Goal: Task Accomplishment & Management: Complete application form

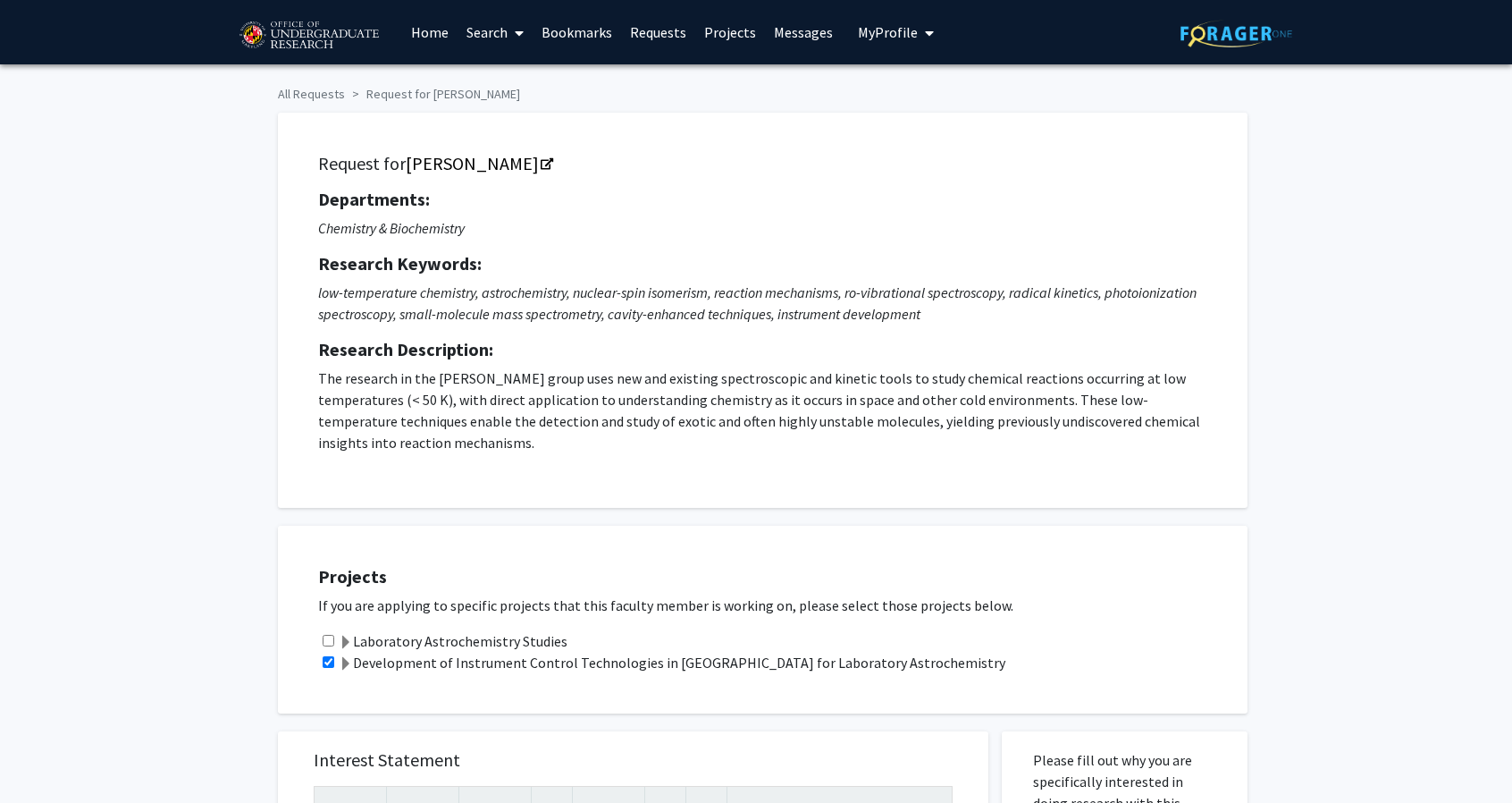
scroll to position [683, 0]
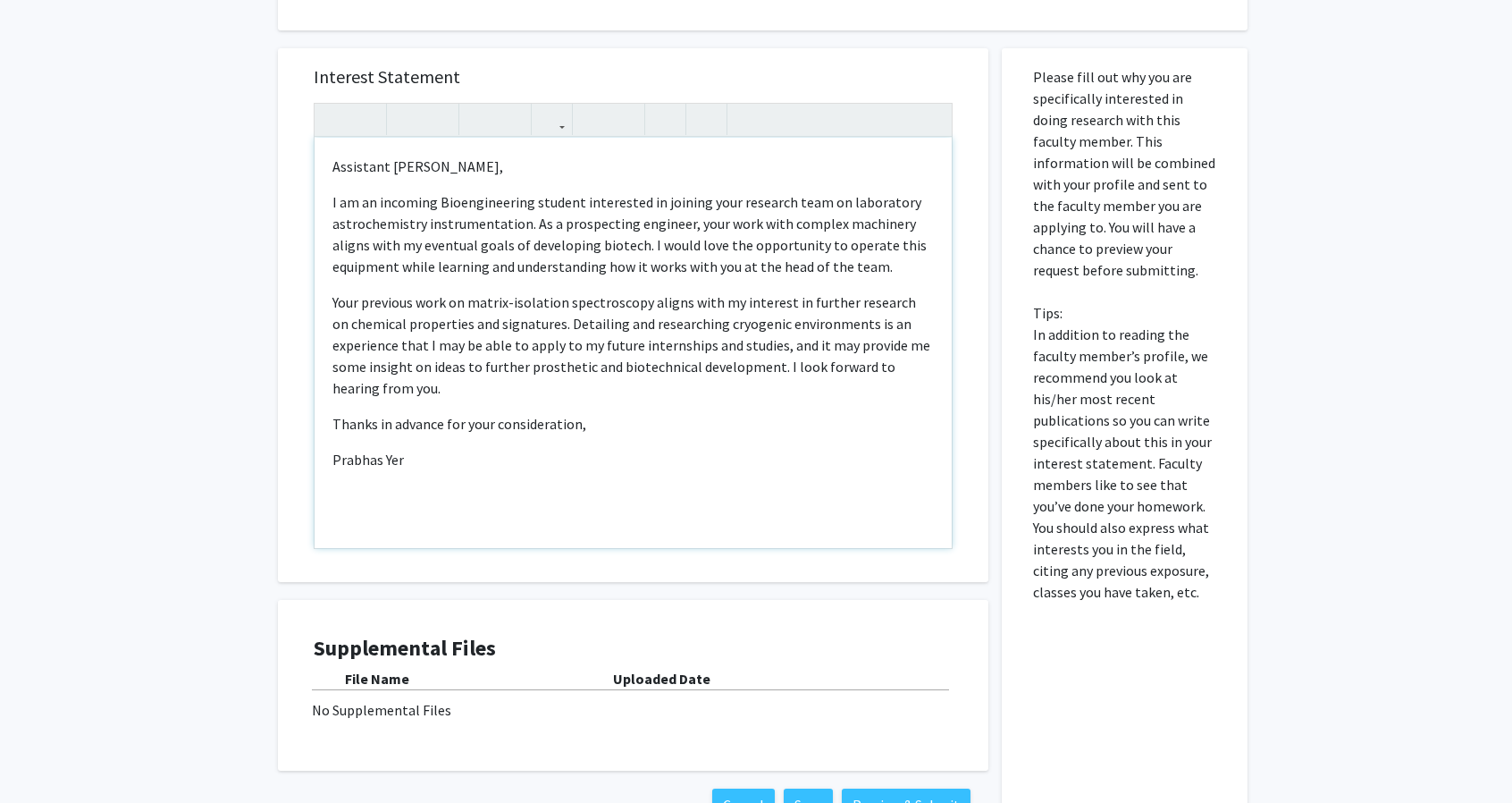
type textarea "<p>Assistant [PERSON_NAME],</p><p>I am an incoming Bioengineering student inter…"
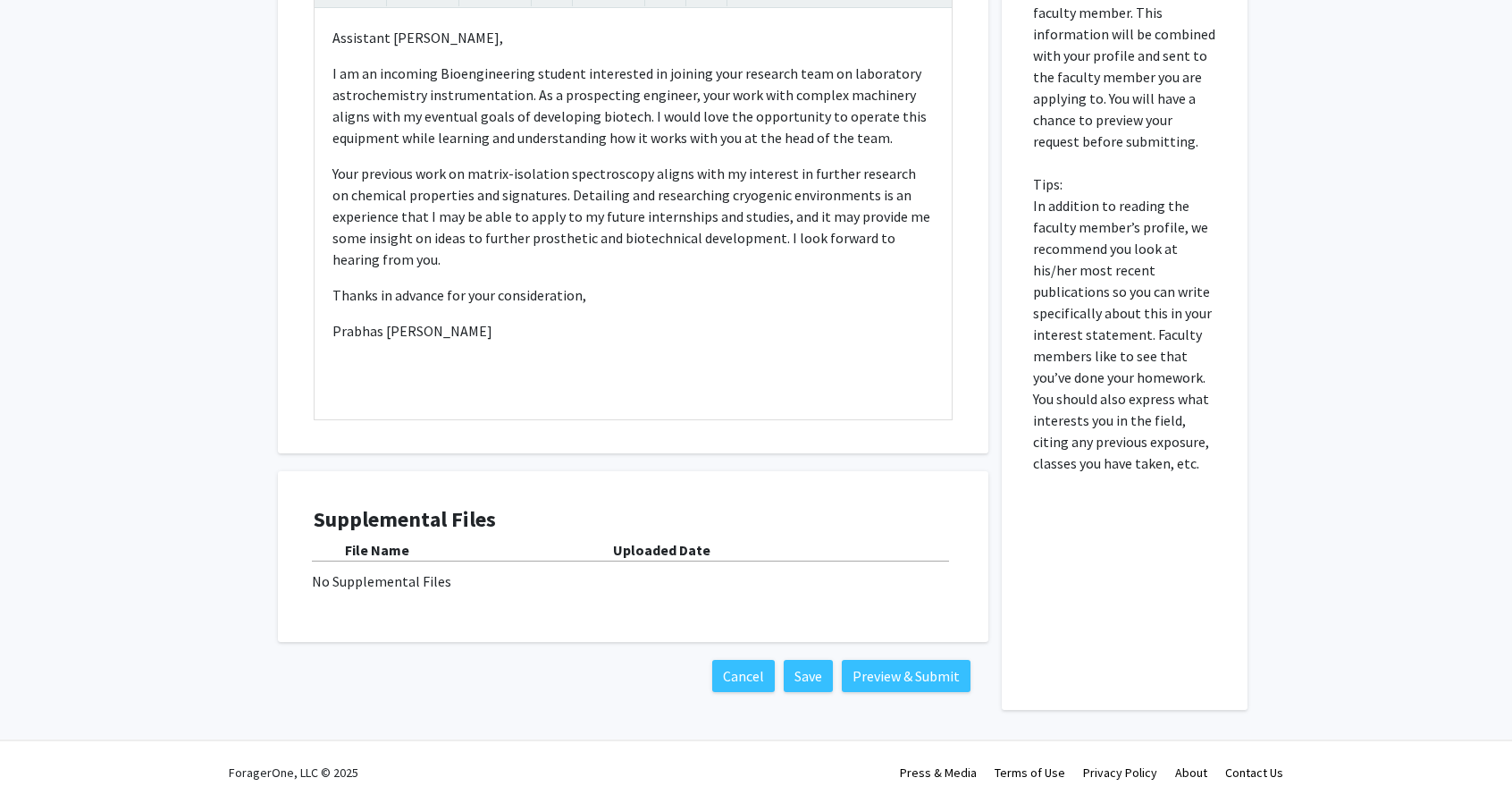
click at [656, 585] on div "No Supplemental Files" at bounding box center [633, 581] width 642 height 21
click at [809, 675] on button "Save" at bounding box center [808, 676] width 49 height 33
click at [860, 664] on button "Preview & Submit" at bounding box center [906, 676] width 129 height 33
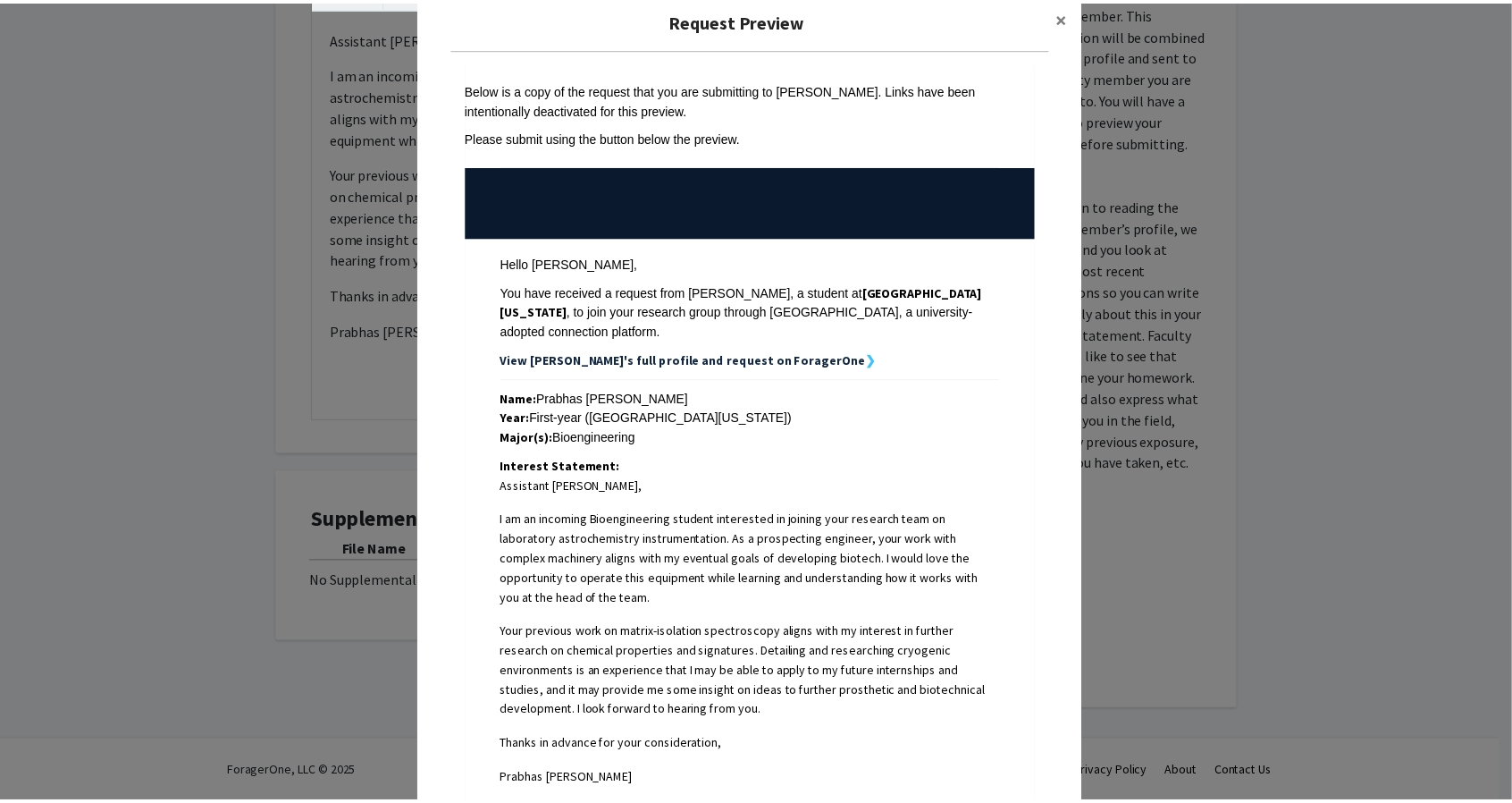
scroll to position [0, 0]
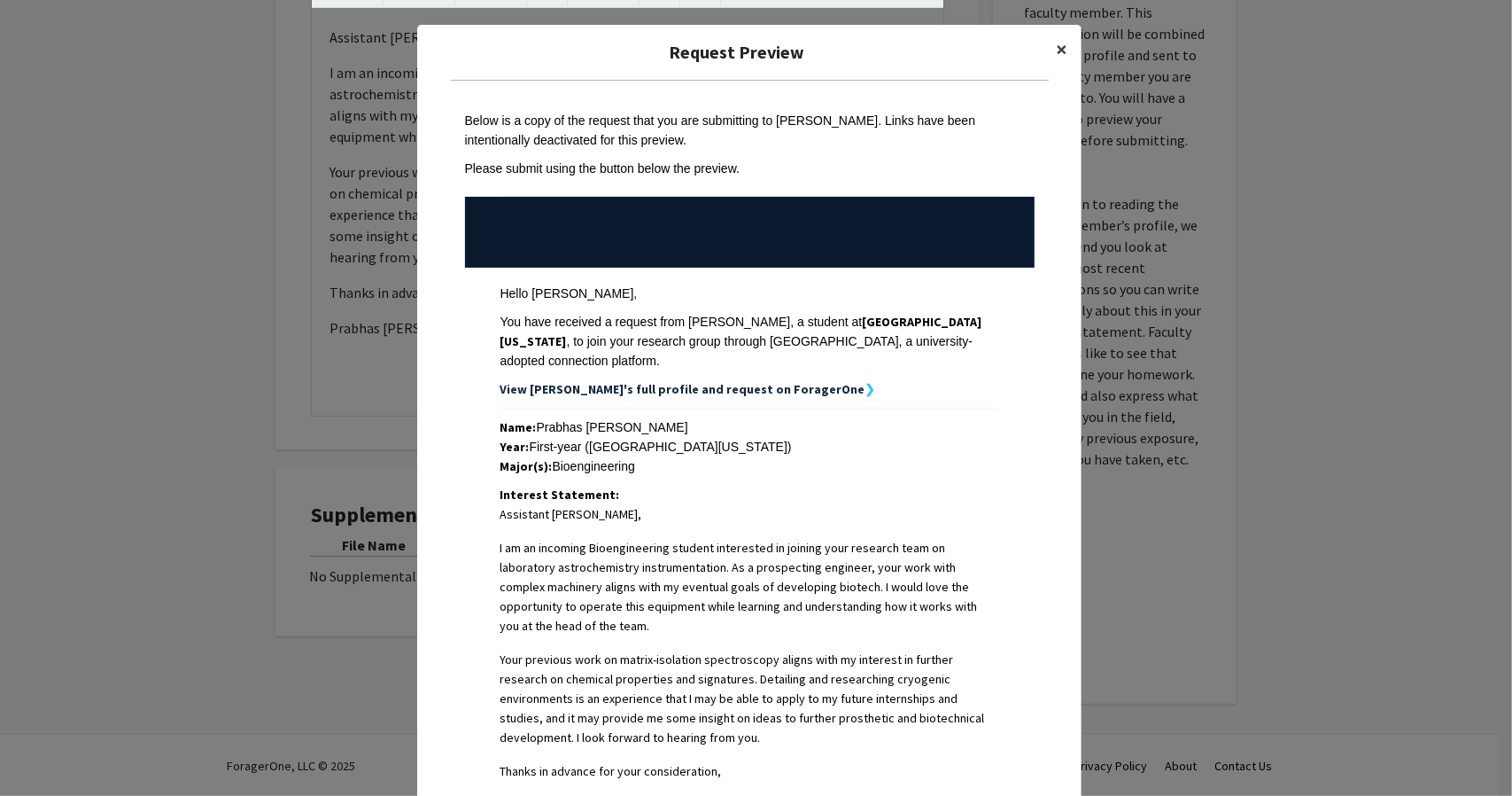
click at [1062, 49] on button "×" at bounding box center [1062, 49] width 40 height 49
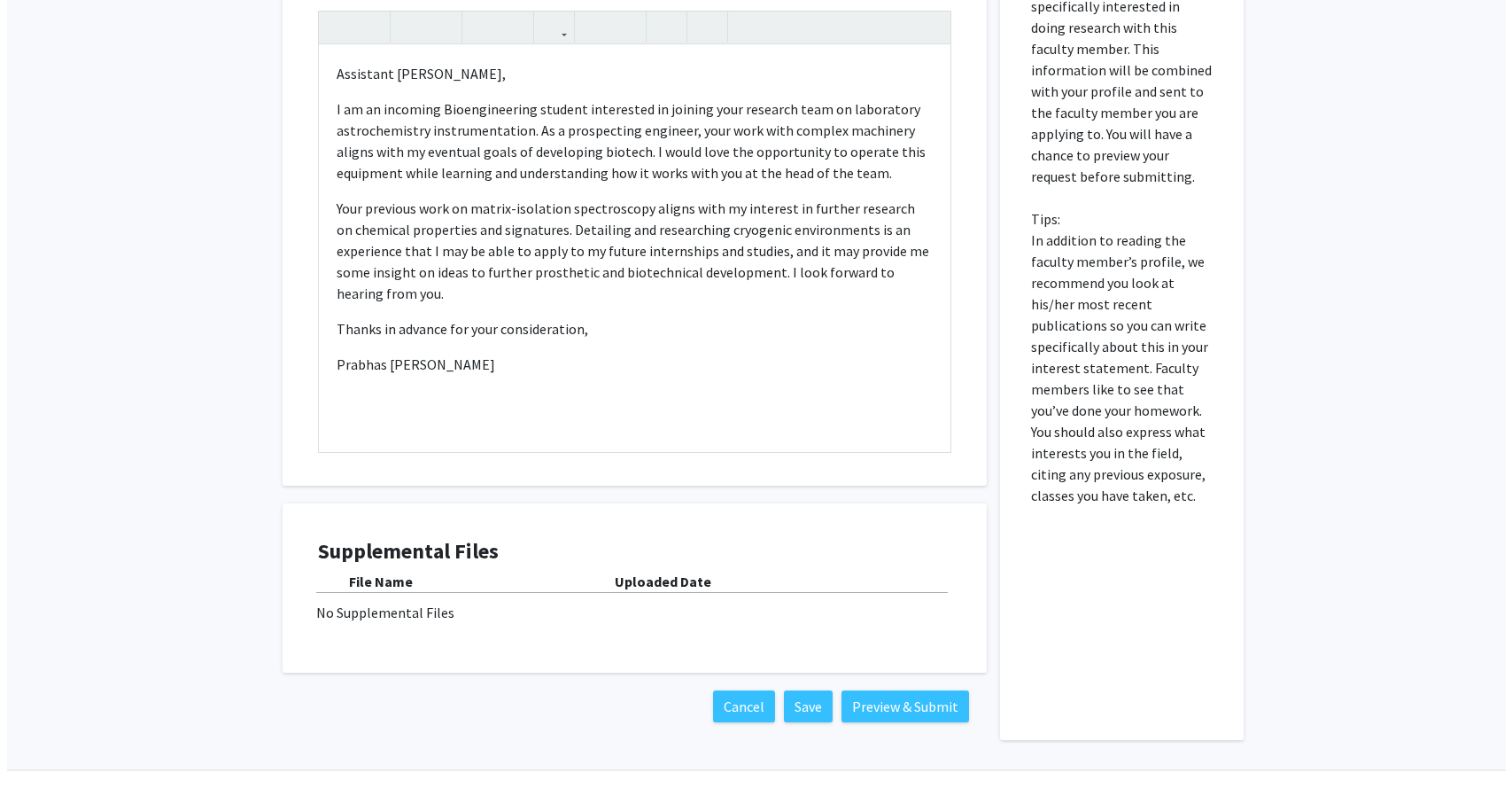
scroll to position [805, 0]
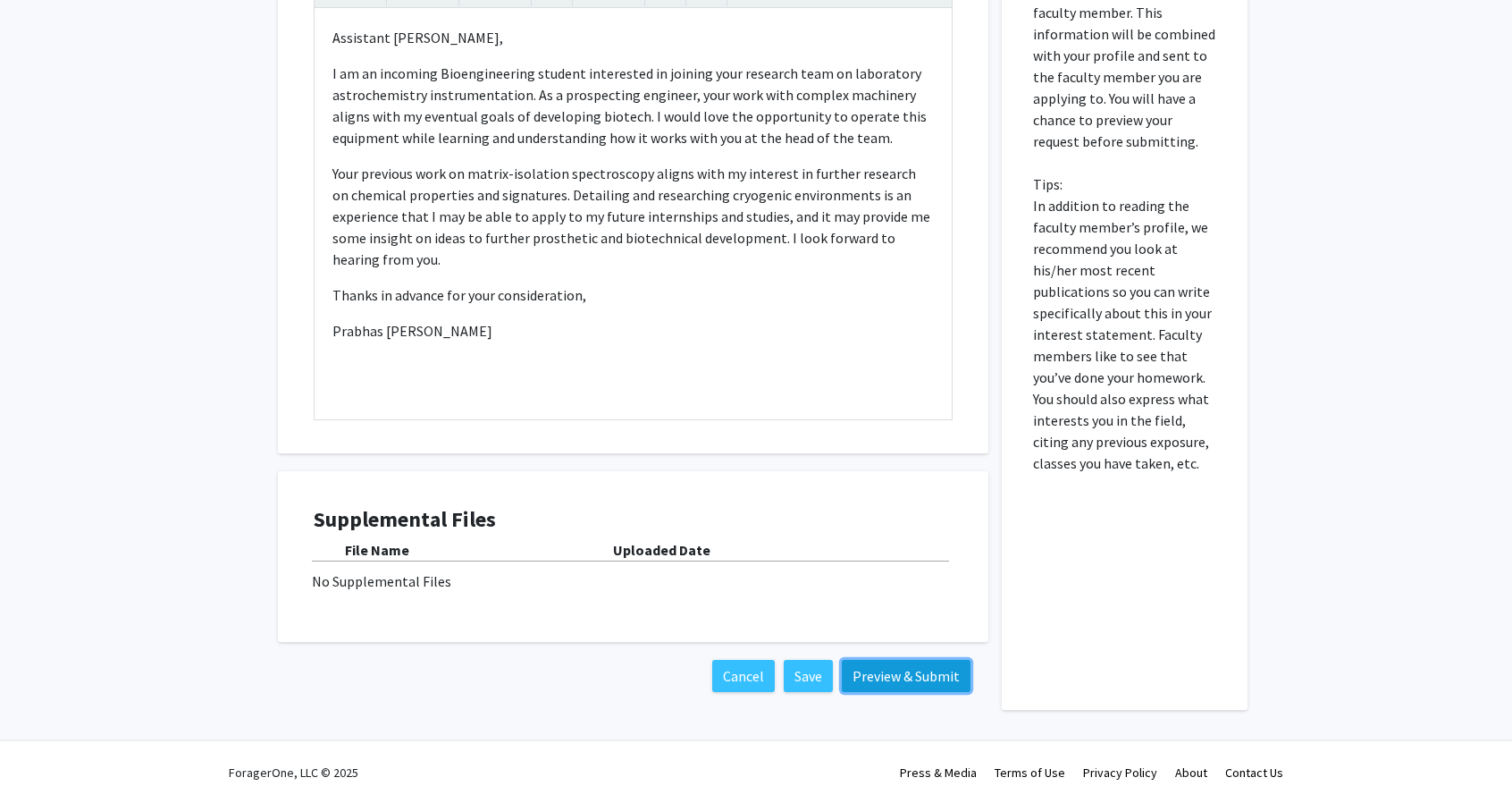
click at [945, 679] on button "Preview & Submit" at bounding box center [906, 676] width 129 height 33
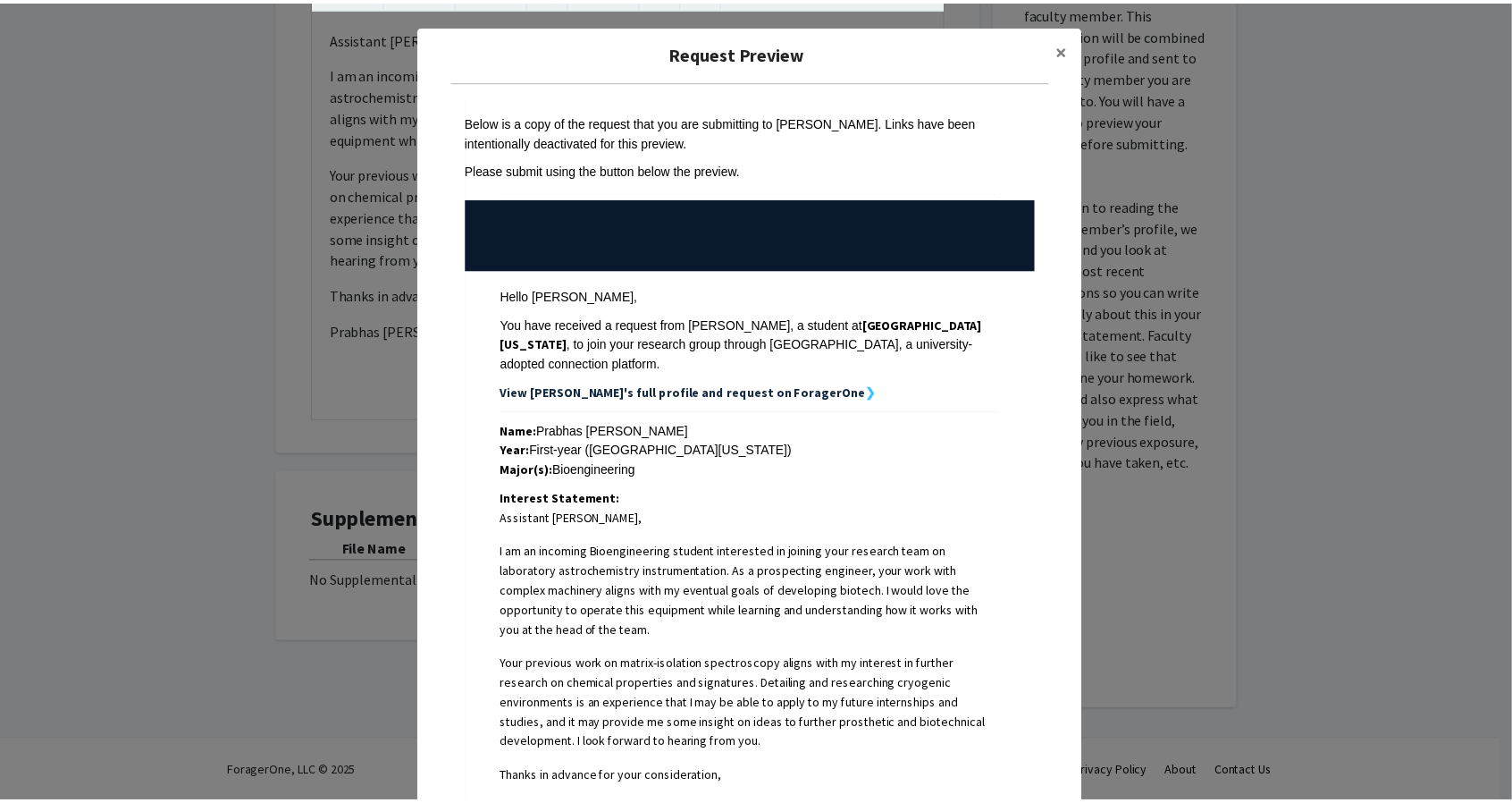
scroll to position [300, 0]
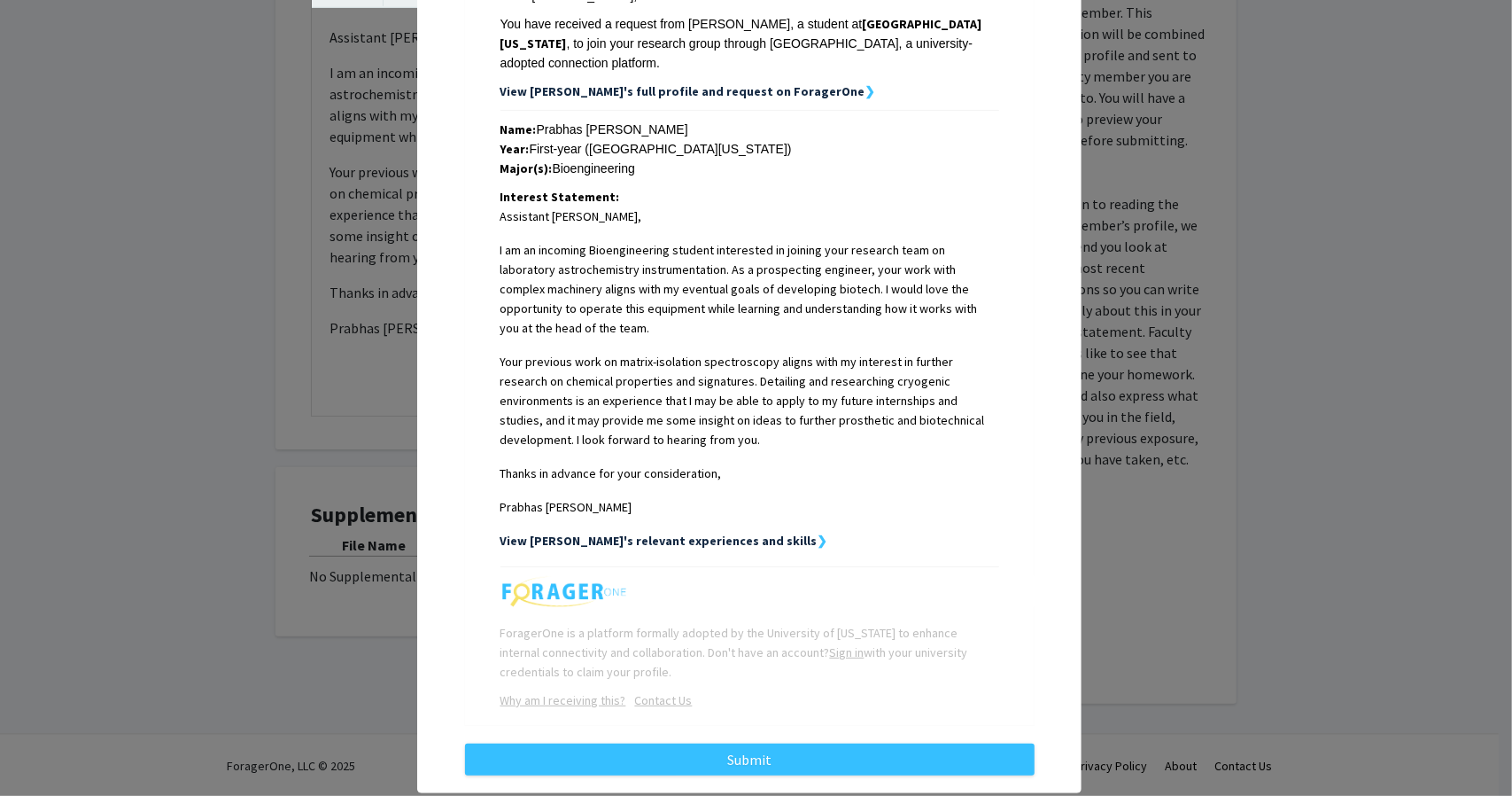
click at [150, 427] on div "Request Preview × Below is a copy of the request that you are submitting to [PE…" at bounding box center [756, 398] width 1512 height 796
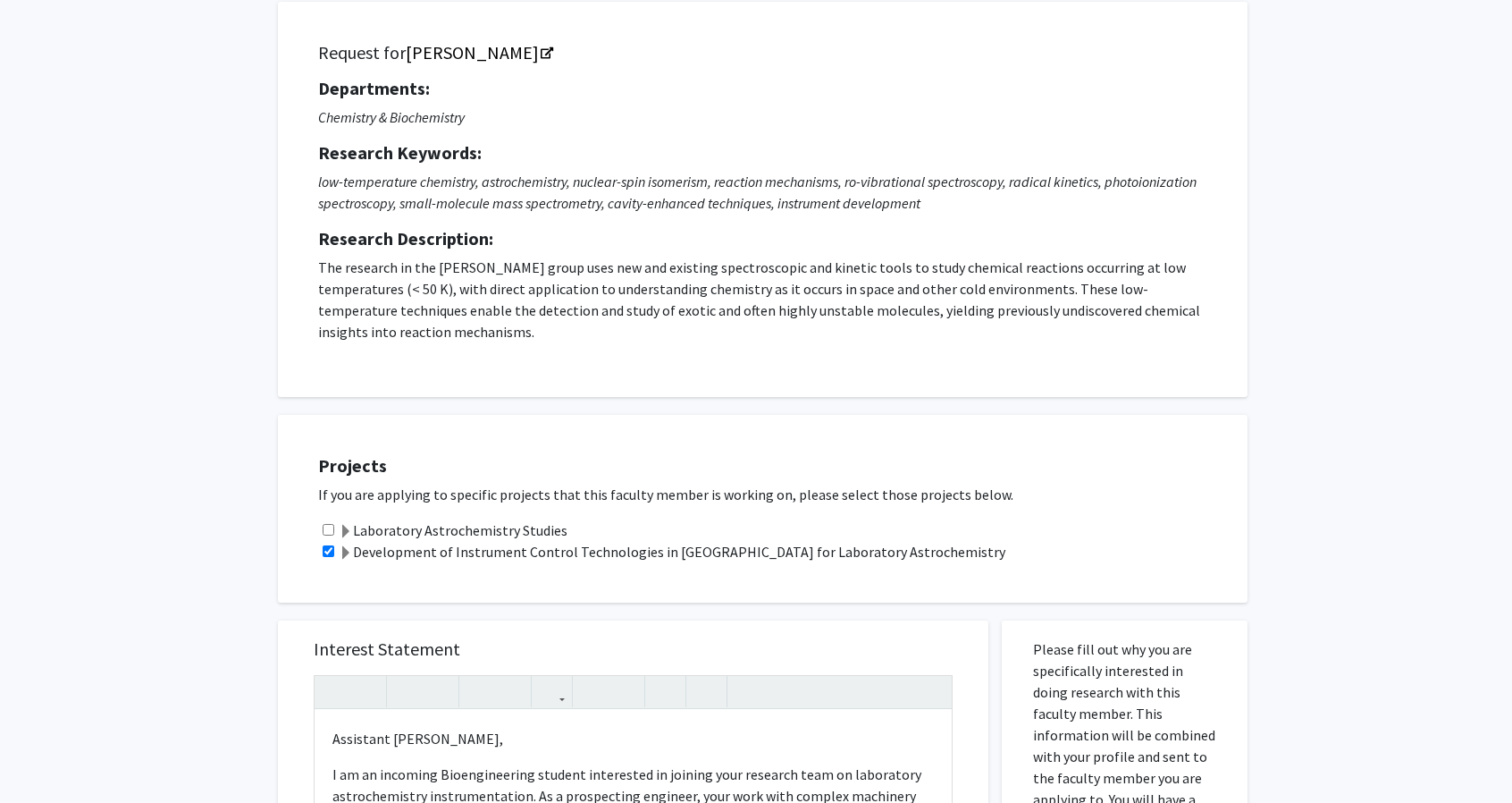
scroll to position [0, 0]
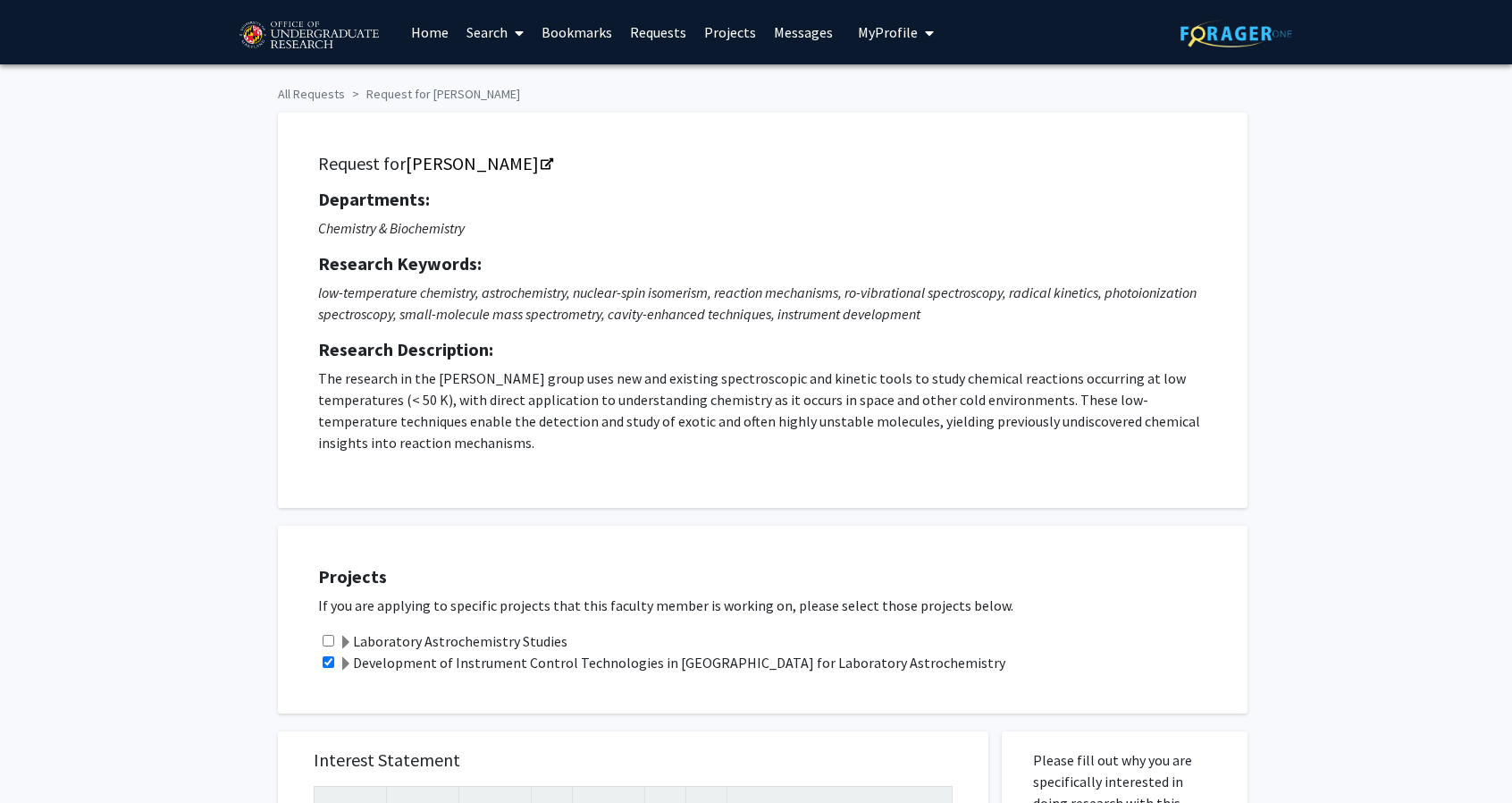
click at [901, 34] on span "My Profile" at bounding box center [888, 32] width 60 height 18
drag, startPoint x: 949, startPoint y: 108, endPoint x: 776, endPoint y: 83, distance: 174.8
click at [776, 83] on ol "All Requests Request for [PERSON_NAME]" at bounding box center [756, 90] width 957 height 26
click at [881, 32] on span "My Profile" at bounding box center [888, 32] width 60 height 18
drag, startPoint x: 935, startPoint y: 101, endPoint x: 724, endPoint y: 106, distance: 211.1
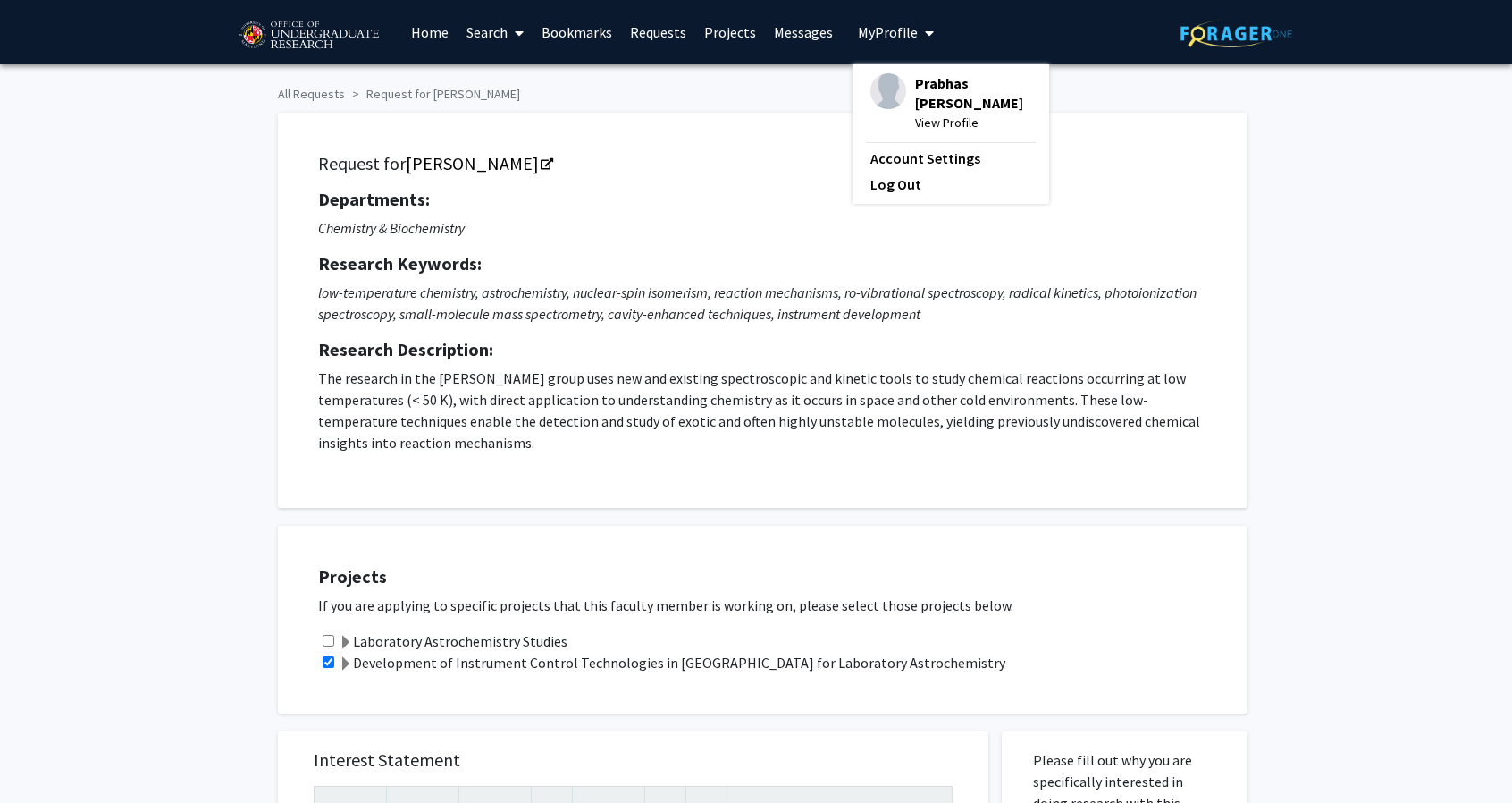
click at [724, 106] on div "Request for [PERSON_NAME] Departments: Chemistry & Biochemistry Research Keywor…" at bounding box center [756, 301] width 983 height 413
click at [896, 44] on button "My Profile" at bounding box center [896, 32] width 87 height 64
click at [663, 232] on p "Chemistry & Biochemistry" at bounding box center [763, 228] width 889 height 21
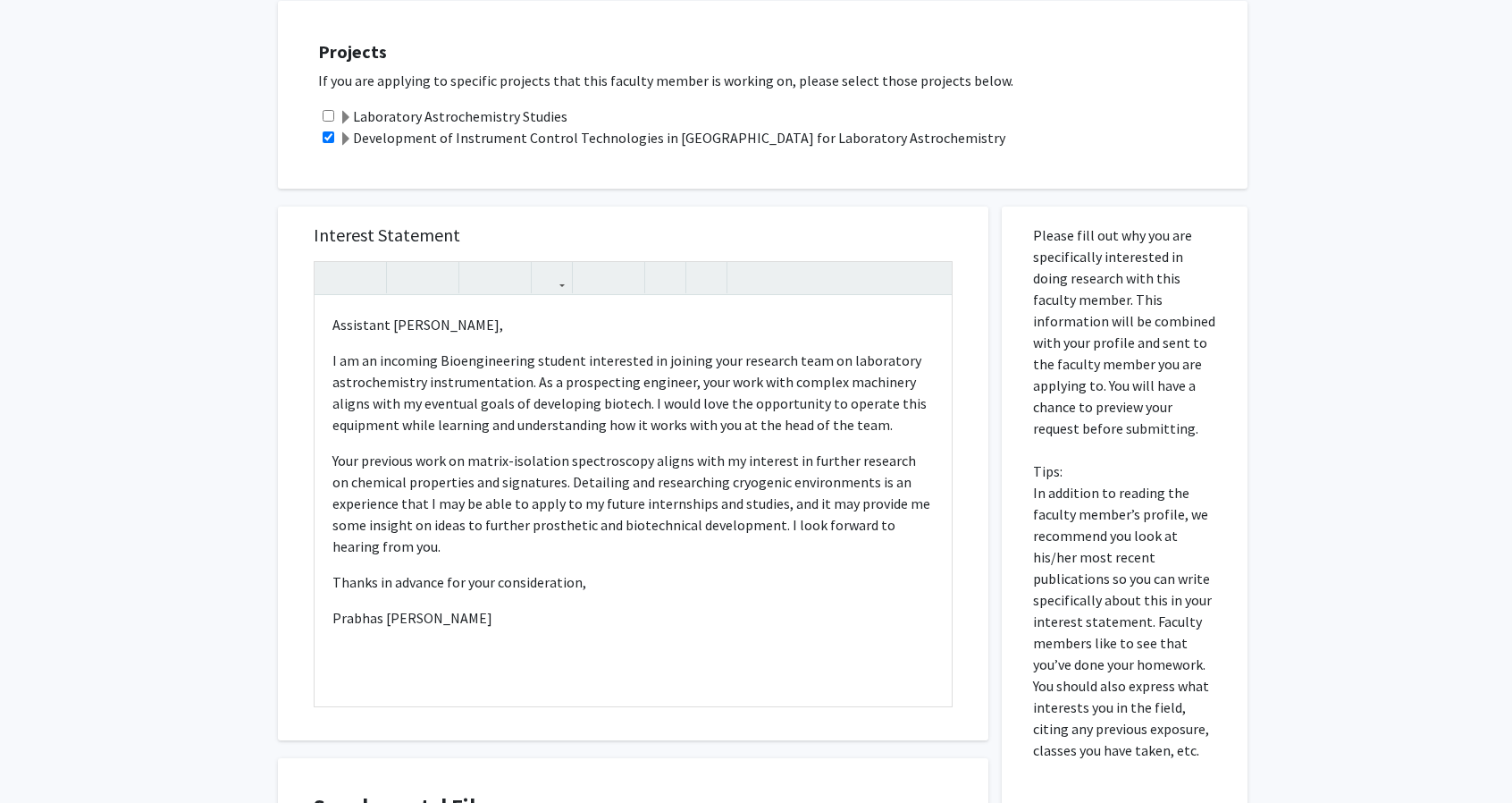
scroll to position [812, 0]
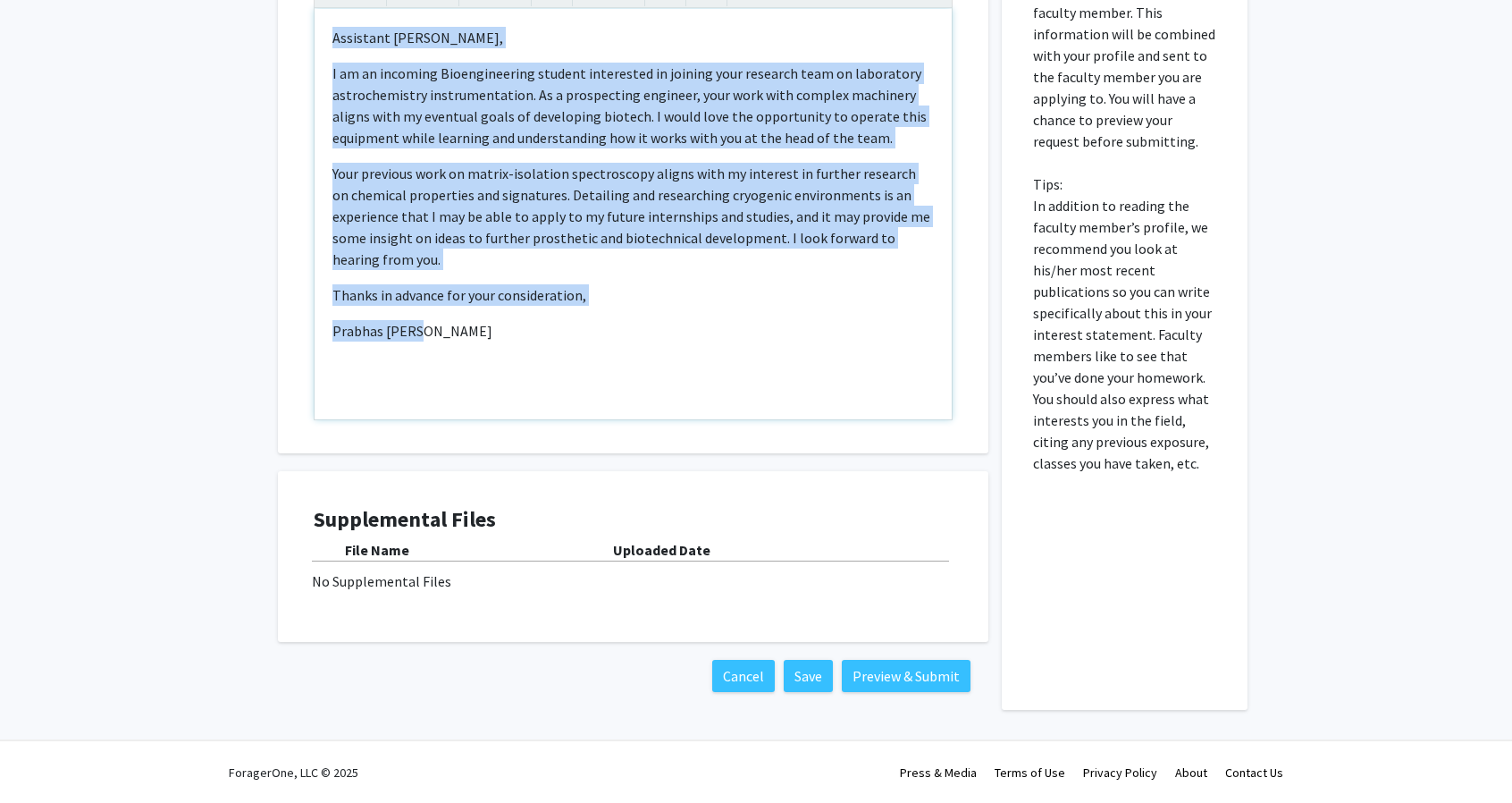
drag, startPoint x: 329, startPoint y: 33, endPoint x: 424, endPoint y: 335, distance: 316.6
click at [424, 335] on div "Assistant [PERSON_NAME], I am an incoming Bioengineering student interested in …" at bounding box center [633, 213] width 637 height 410
copy div "Assistant [PERSON_NAME], I am an incoming Bioengineering student interested in …"
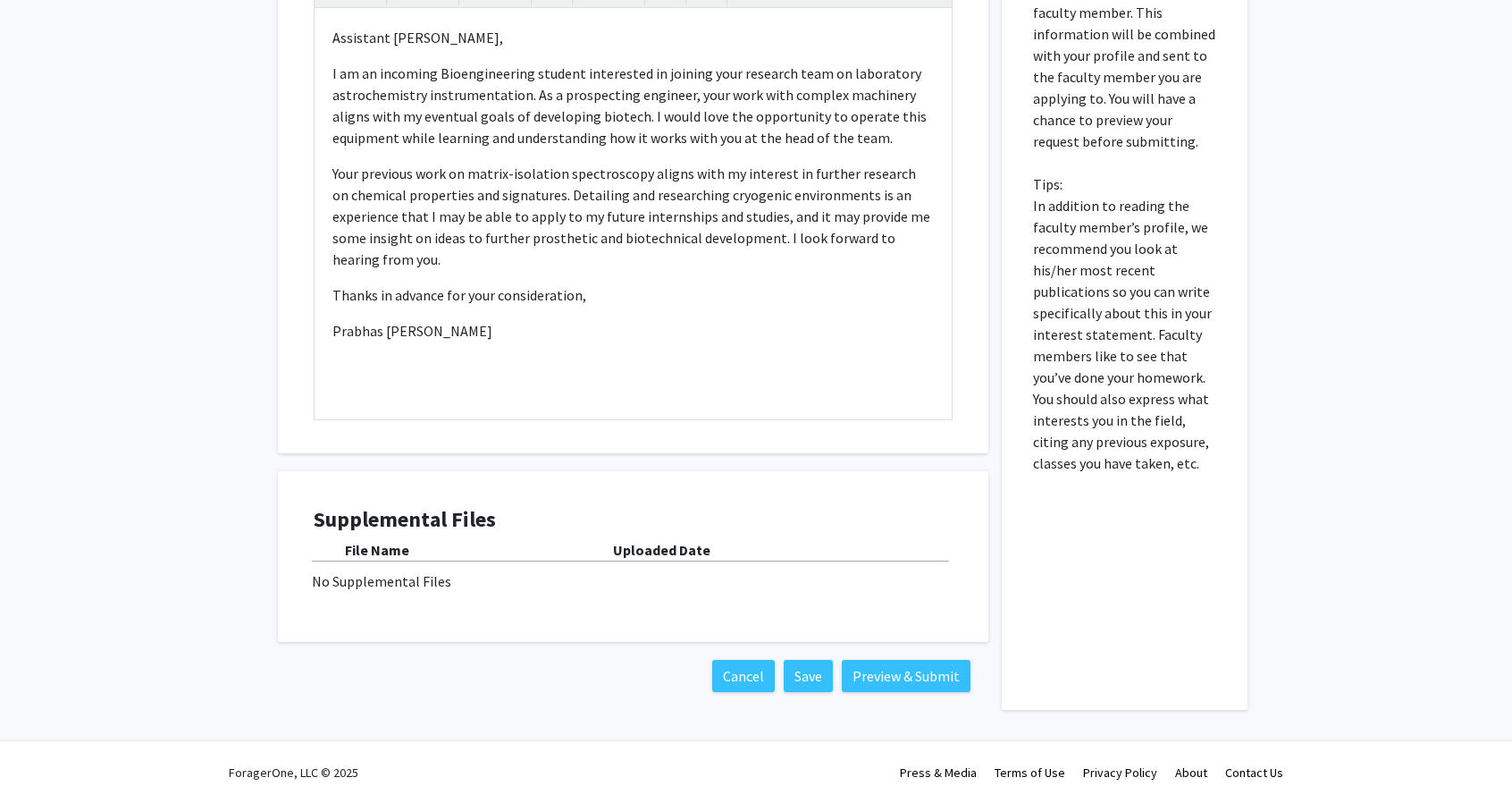
click at [185, 172] on div "All Requests Request for [PERSON_NAME] Request for [PERSON_NAME] Departments: C…" at bounding box center [756, 1] width 1512 height 1497
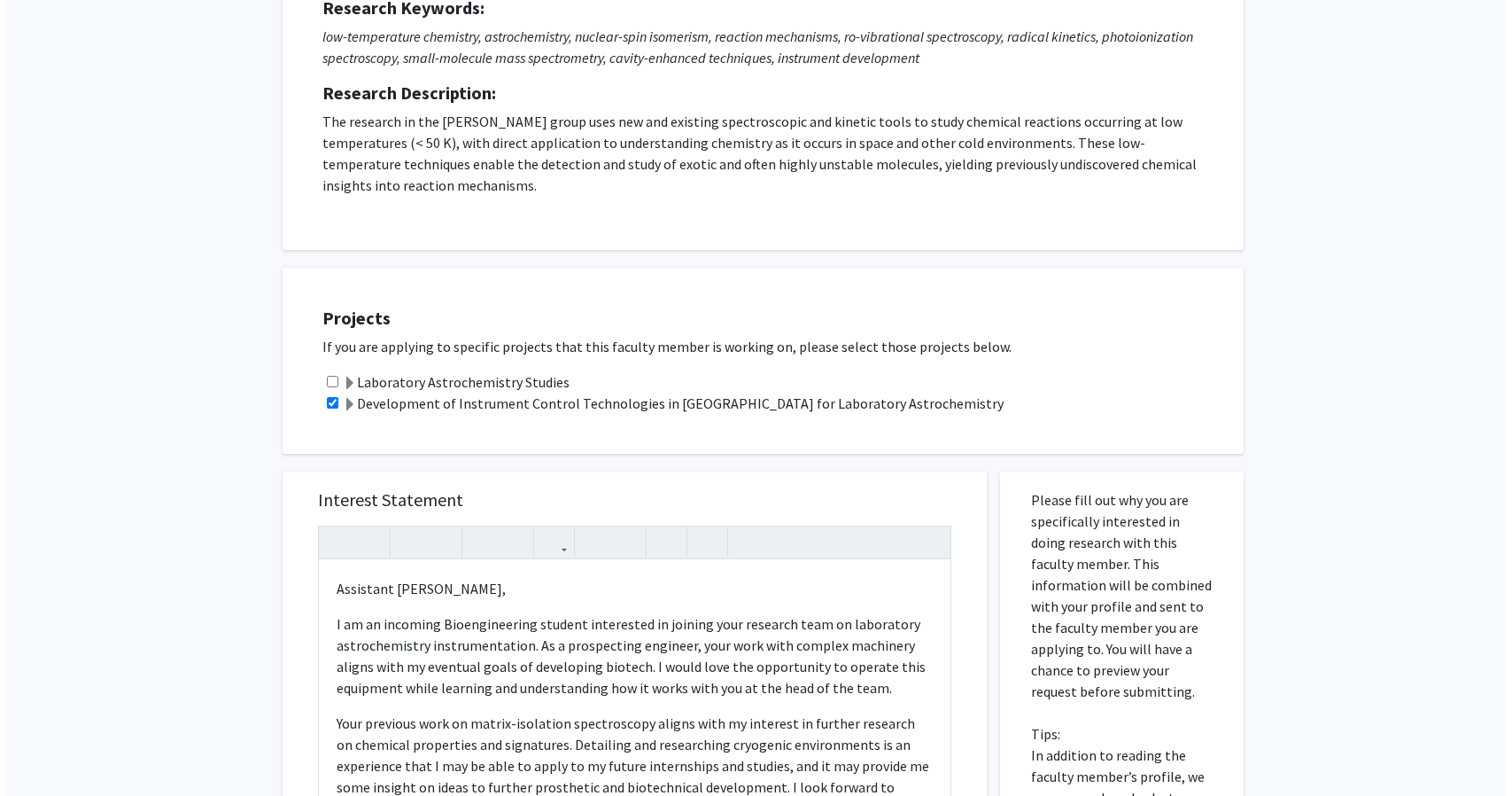
scroll to position [0, 0]
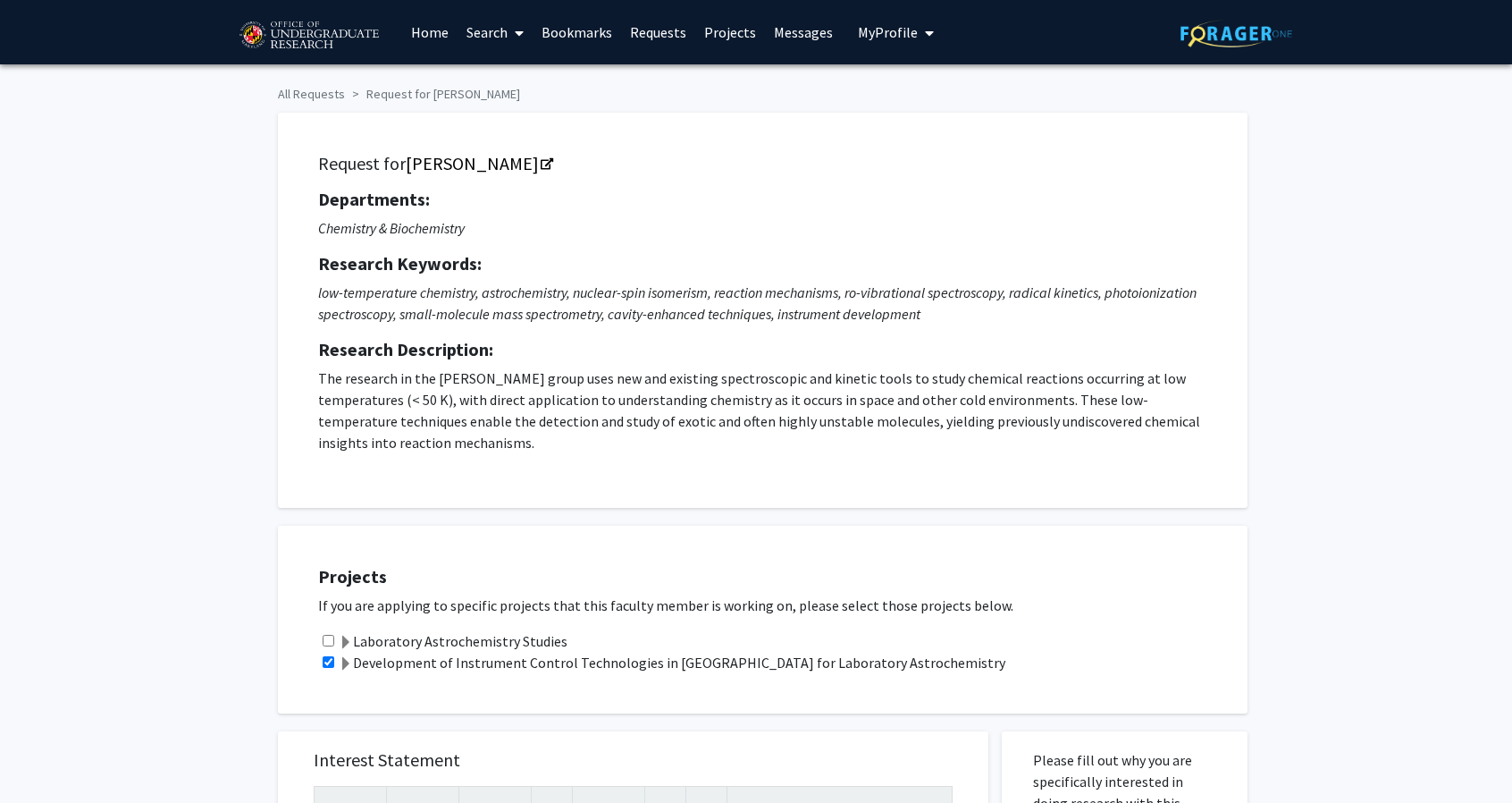
click at [895, 31] on span "My Profile" at bounding box center [888, 32] width 60 height 18
click at [933, 113] on span "View Profile" at bounding box center [974, 122] width 117 height 20
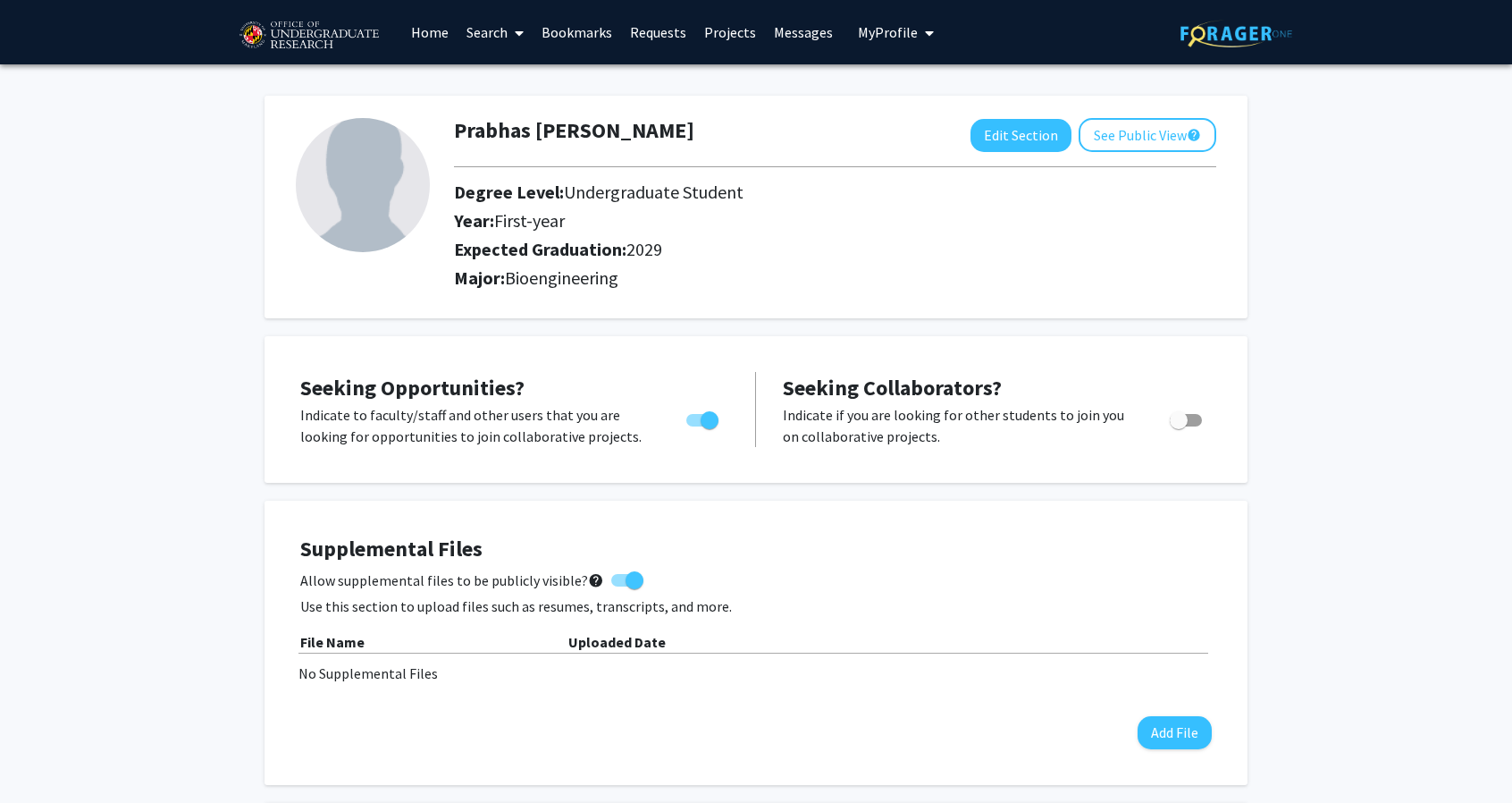
click at [1192, 750] on div "Supplemental Files Allow supplemental files to be publicly visible? help Use th…" at bounding box center [755, 642] width 947 height 249
click at [1194, 727] on button "Add File" at bounding box center [1175, 732] width 75 height 33
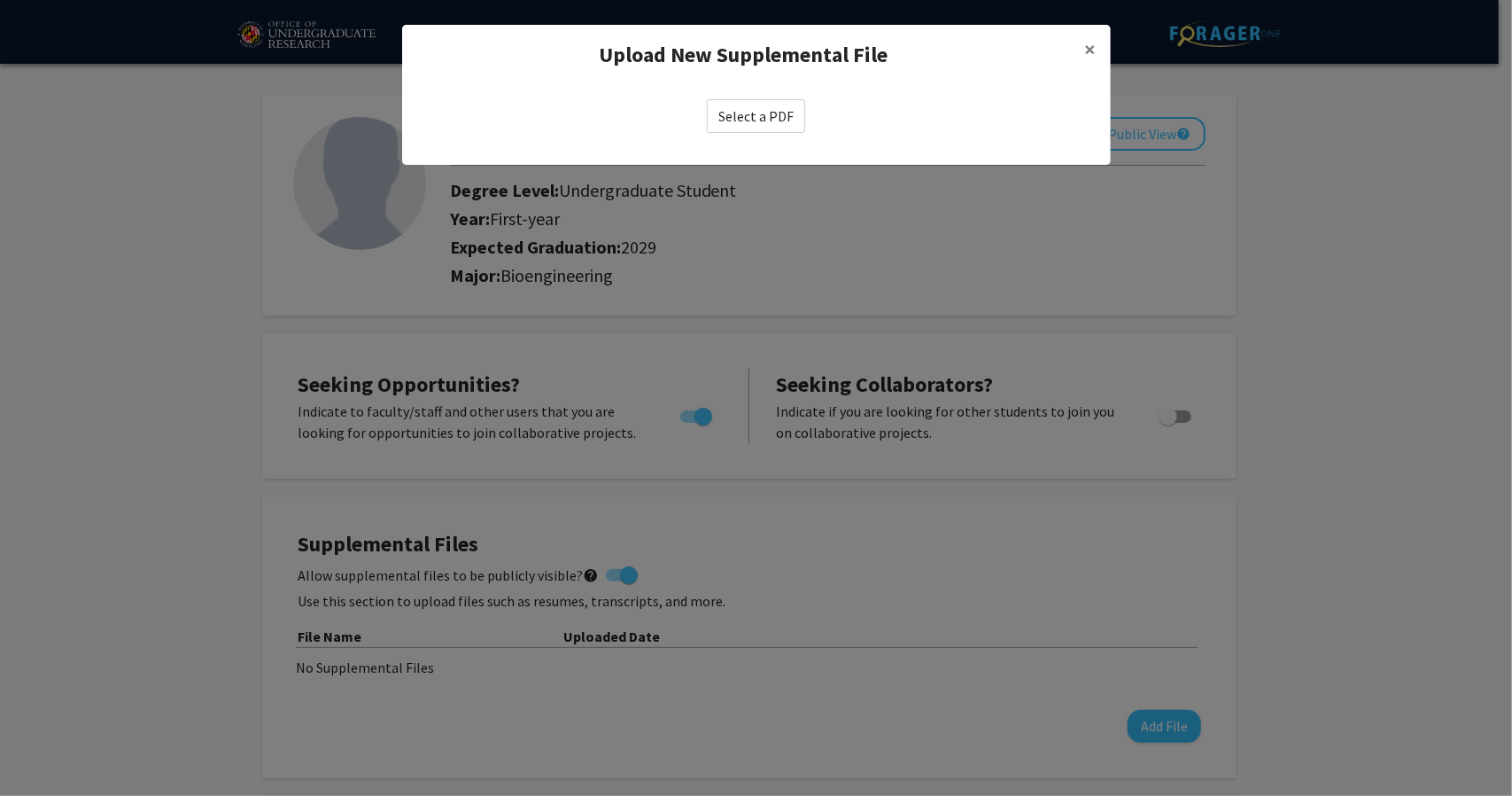
click at [783, 121] on label "Select a PDF" at bounding box center [756, 117] width 99 height 34
click at [0, 0] on input "Select a PDF" at bounding box center [0, 0] width 0 height 0
click at [754, 125] on label "Select a PDF" at bounding box center [756, 117] width 99 height 34
click at [0, 0] on input "Select a PDF" at bounding box center [0, 0] width 0 height 0
click at [1097, 47] on button "×" at bounding box center [1090, 49] width 40 height 49
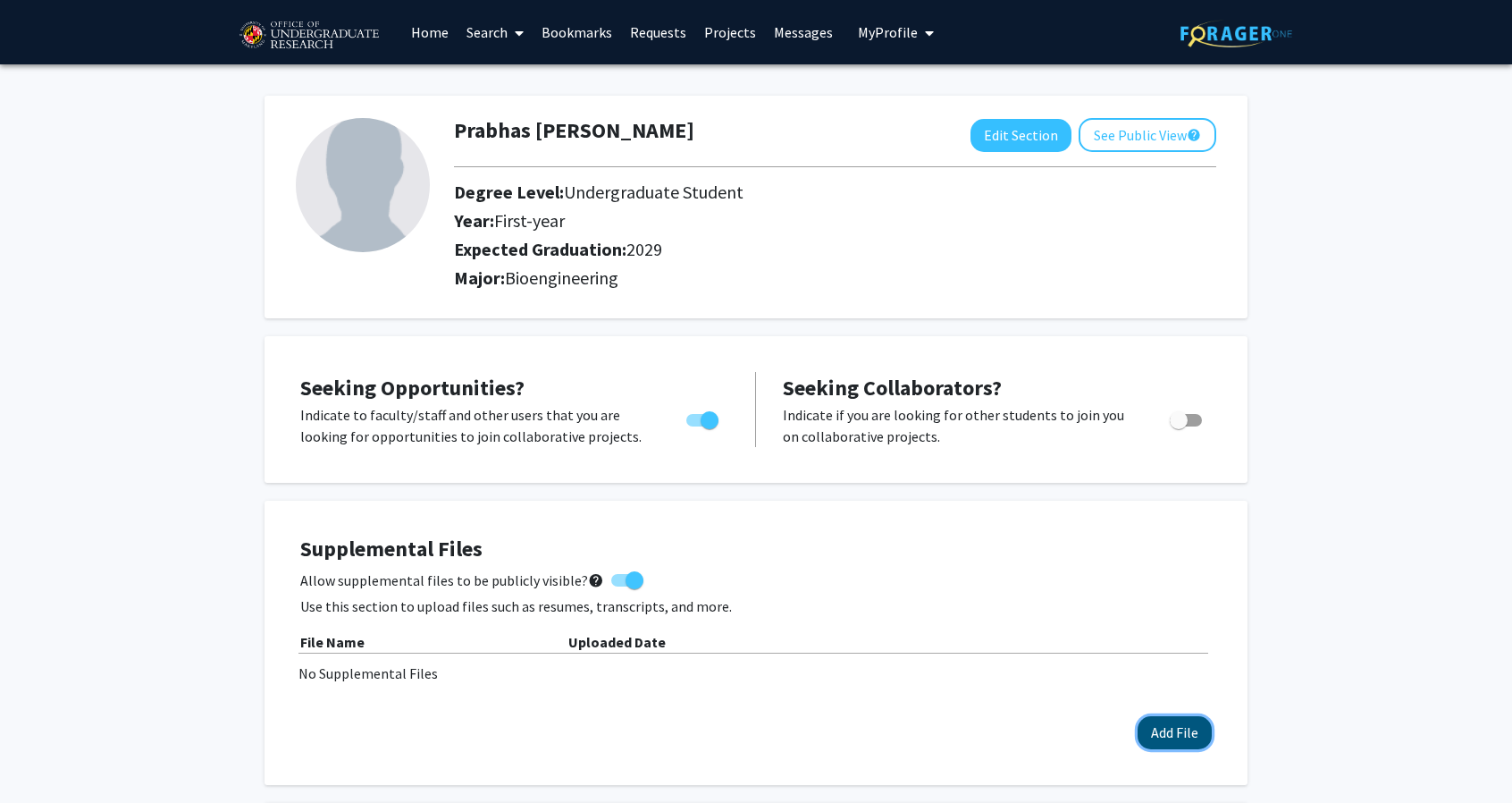
click at [1173, 745] on button "Add File" at bounding box center [1175, 732] width 75 height 33
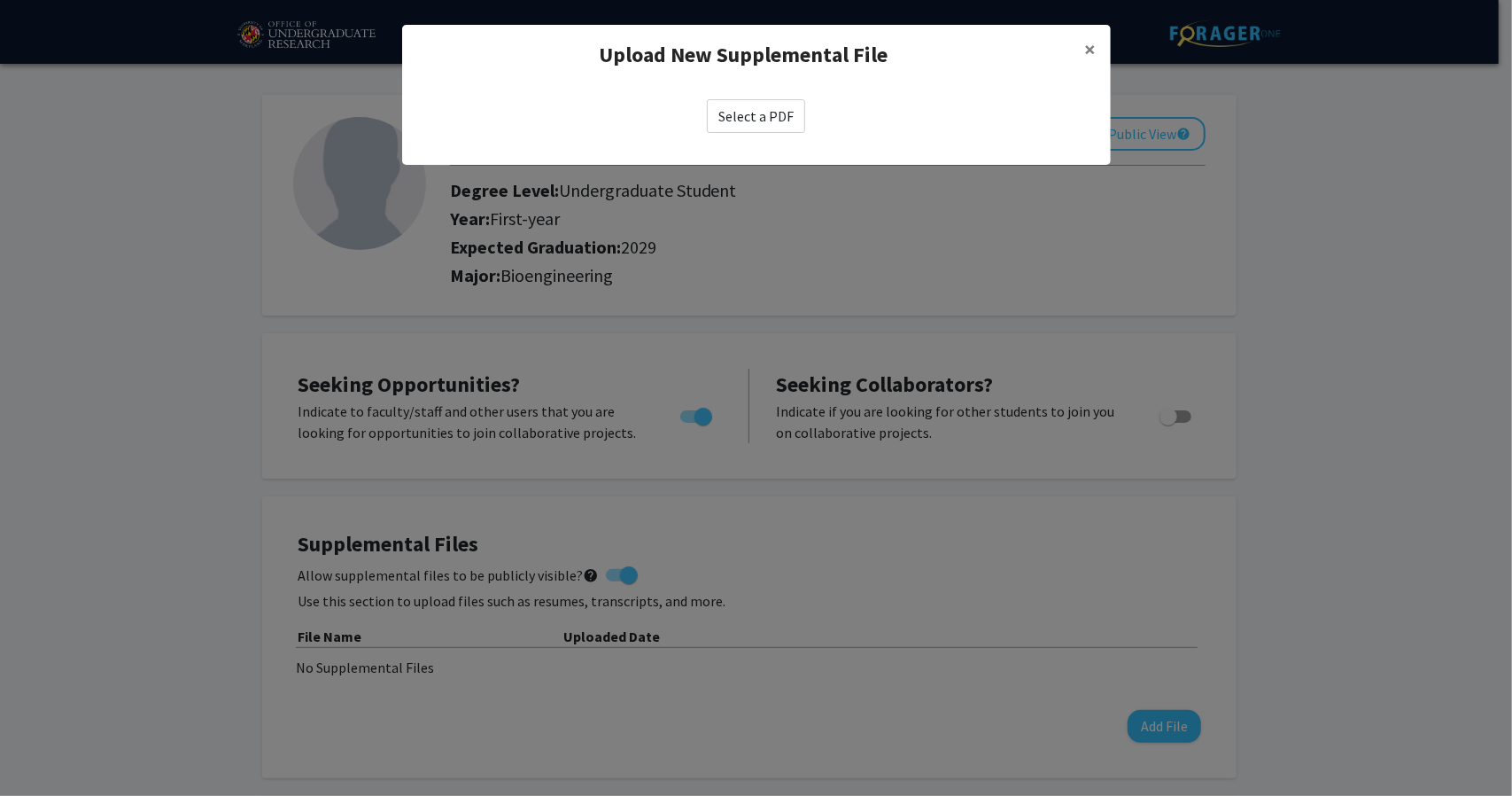
click at [781, 126] on label "Select a PDF" at bounding box center [756, 117] width 99 height 34
click at [0, 0] on input "Select a PDF" at bounding box center [0, 0] width 0 height 0
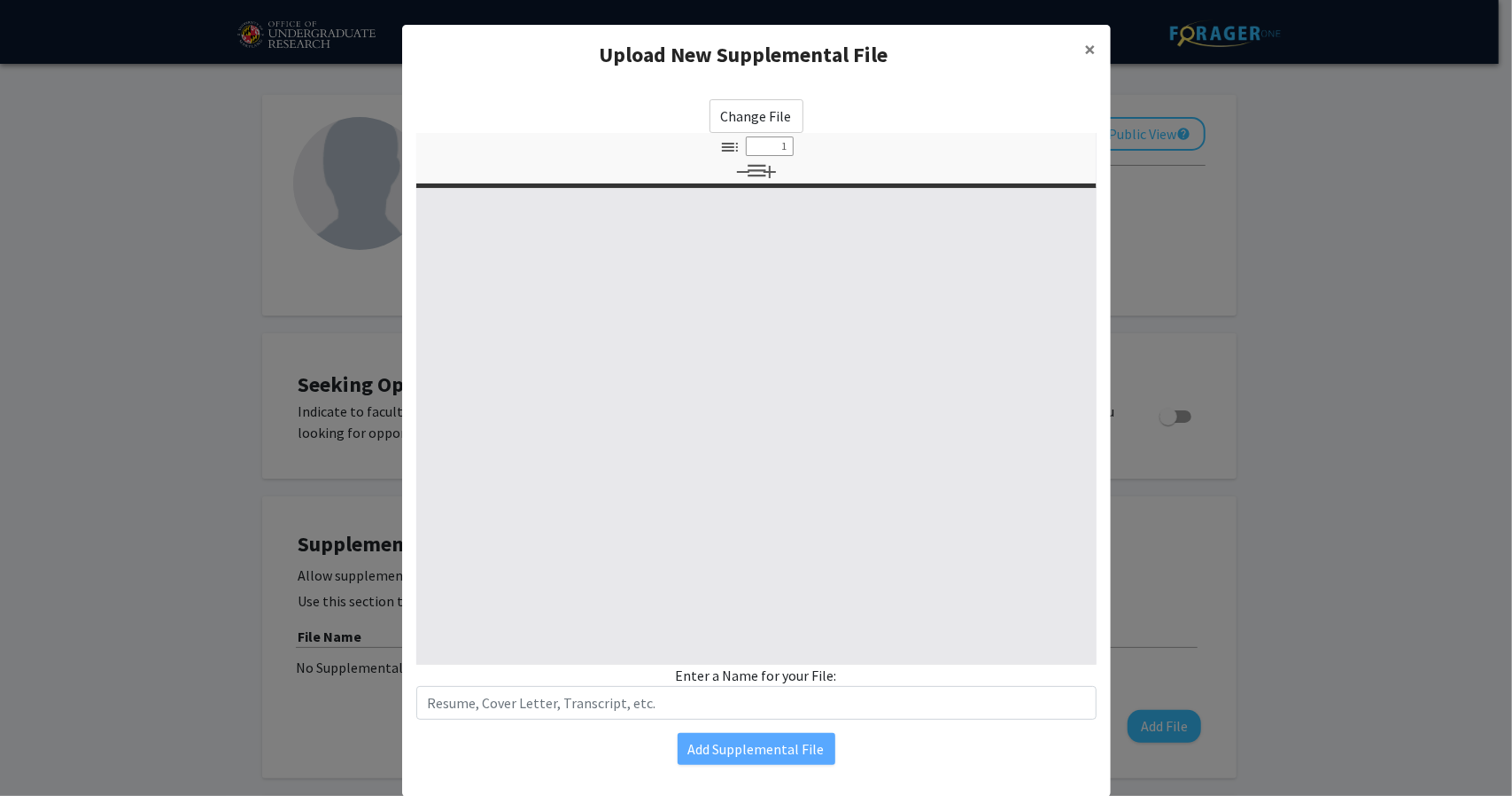
select select "custom"
type input "0"
select select "custom"
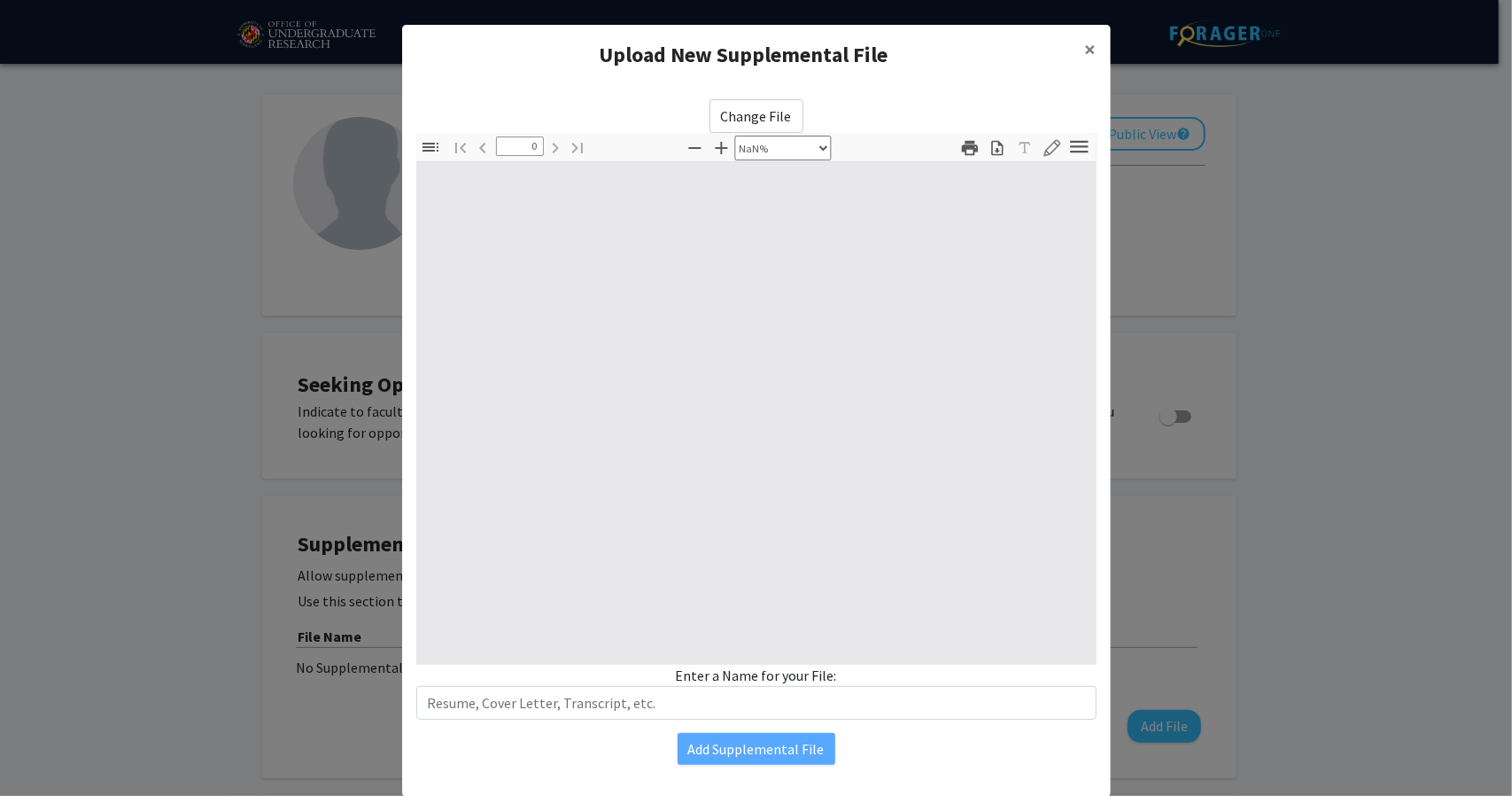
type input "1"
select select "auto"
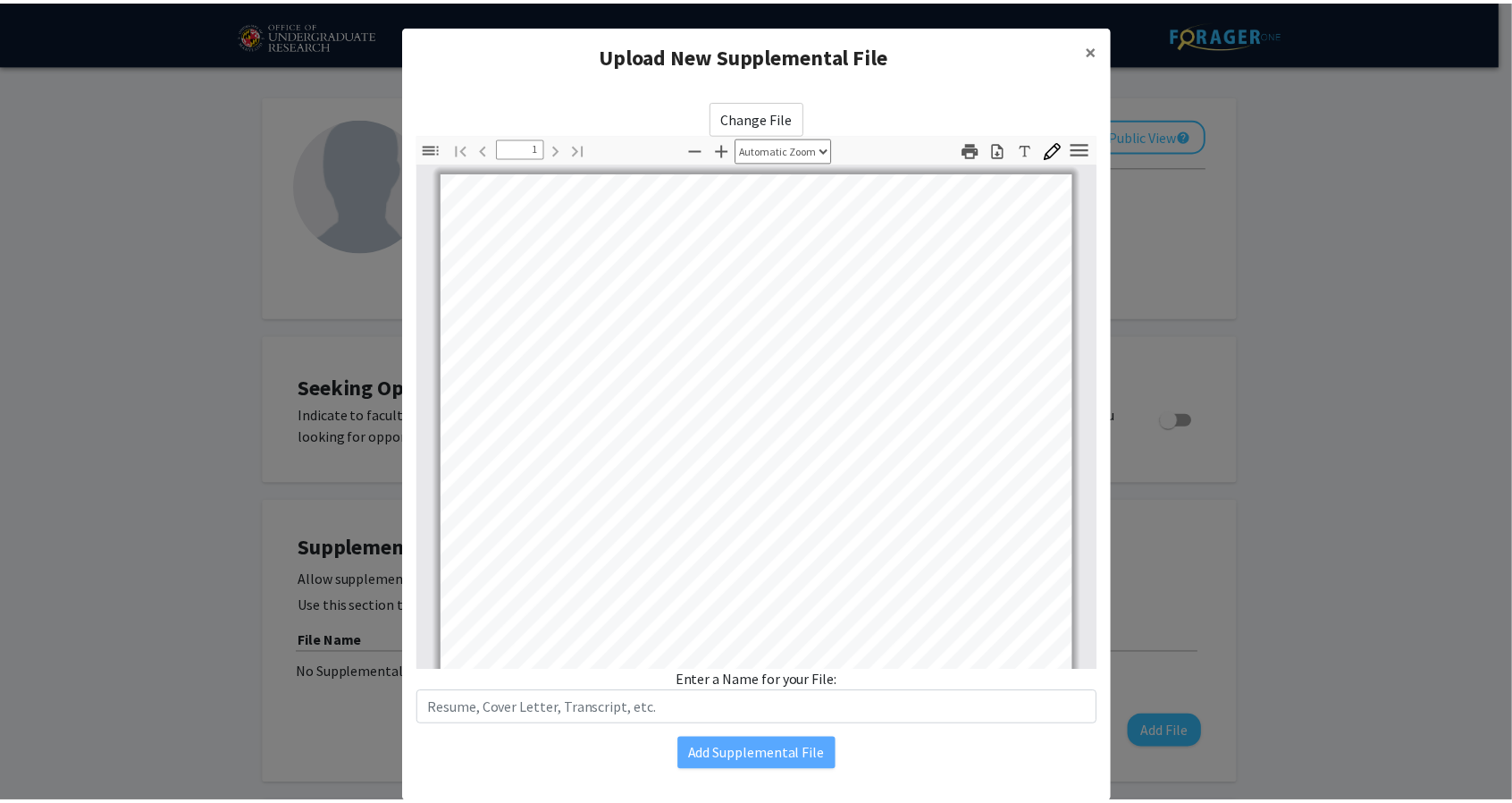
scroll to position [410, 0]
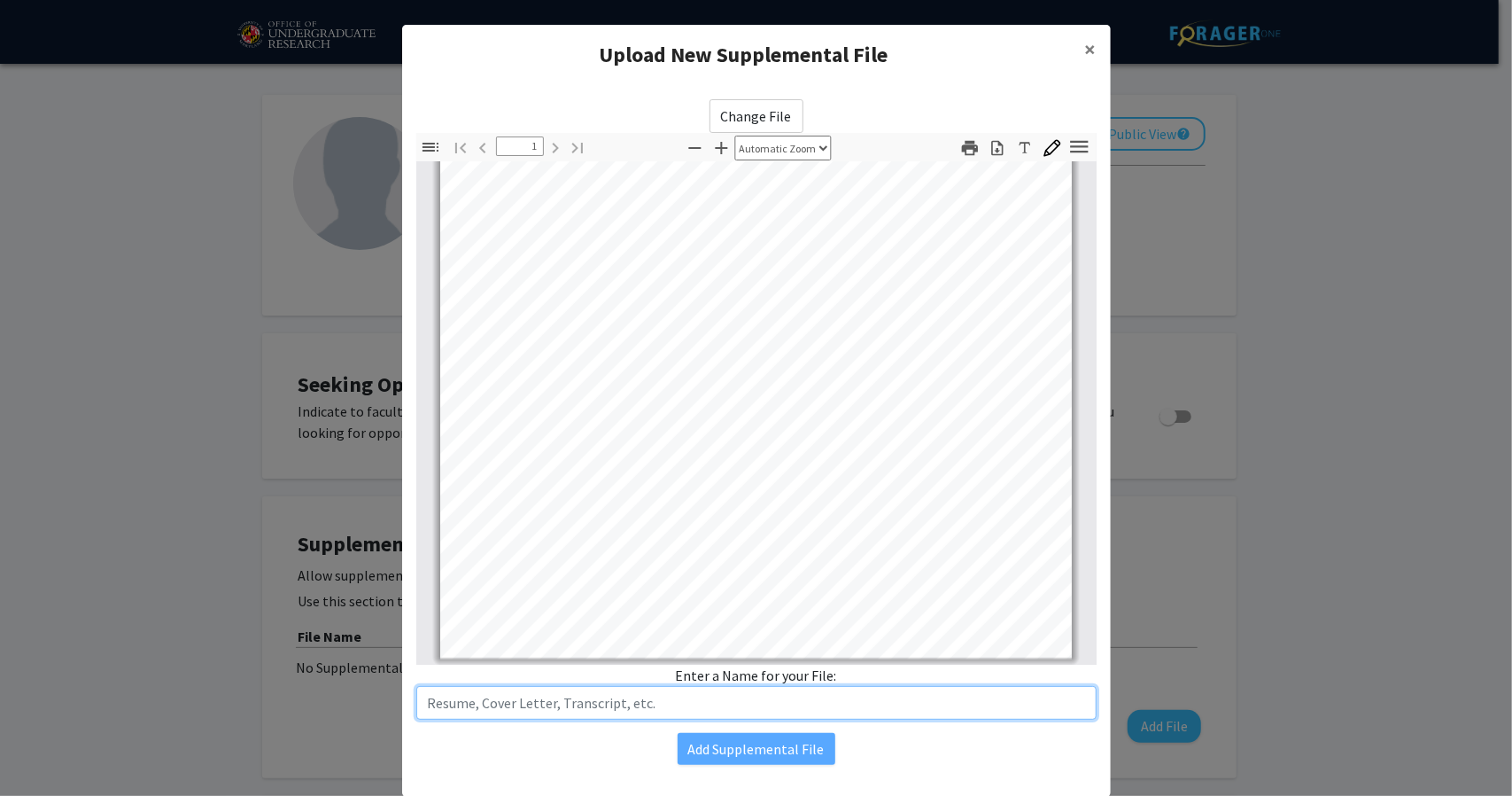
click at [635, 706] on input "text" at bounding box center [756, 703] width 680 height 34
type input "Resume"
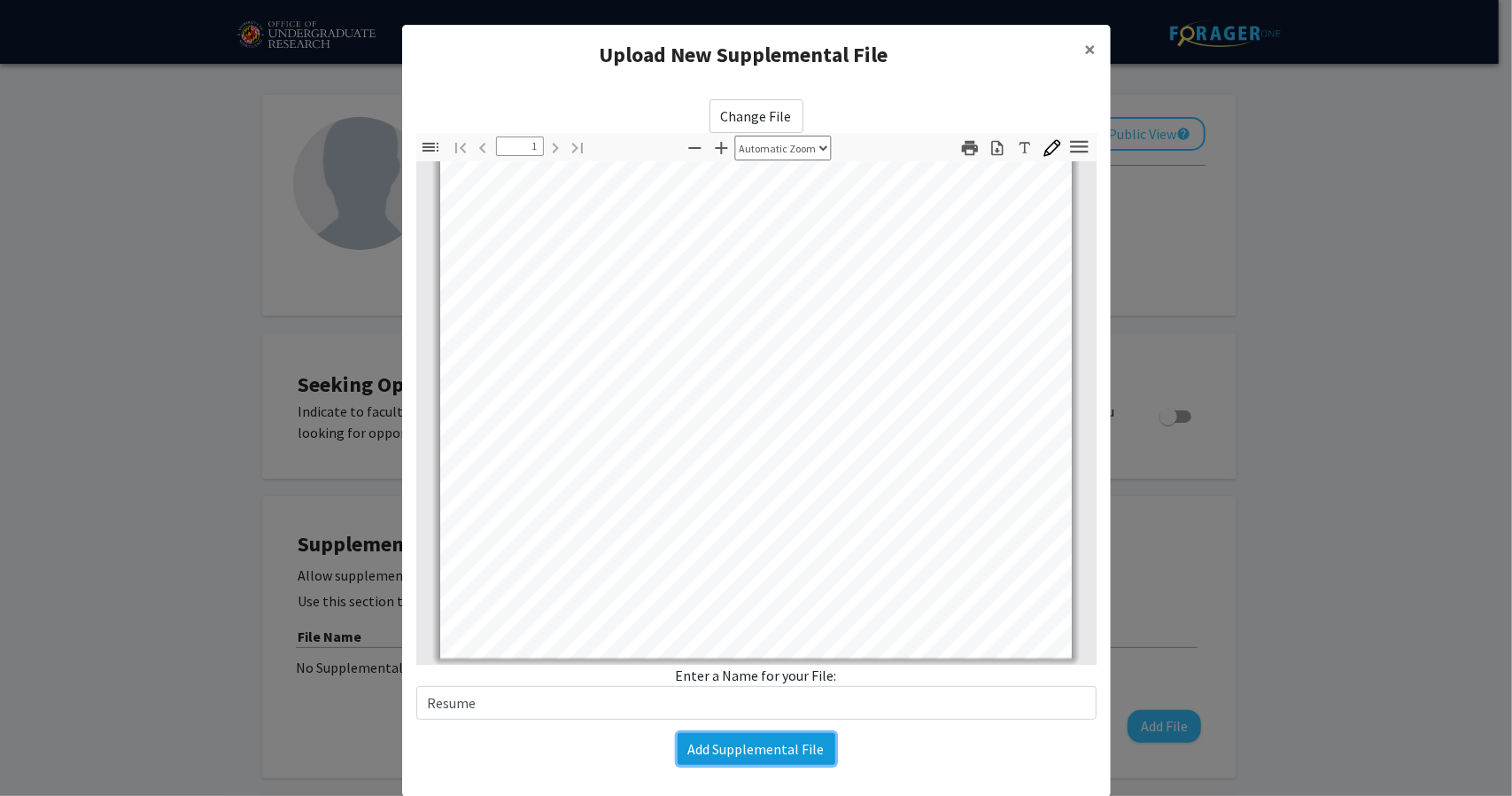
click at [723, 745] on button "Add Supplemental File" at bounding box center [756, 749] width 157 height 32
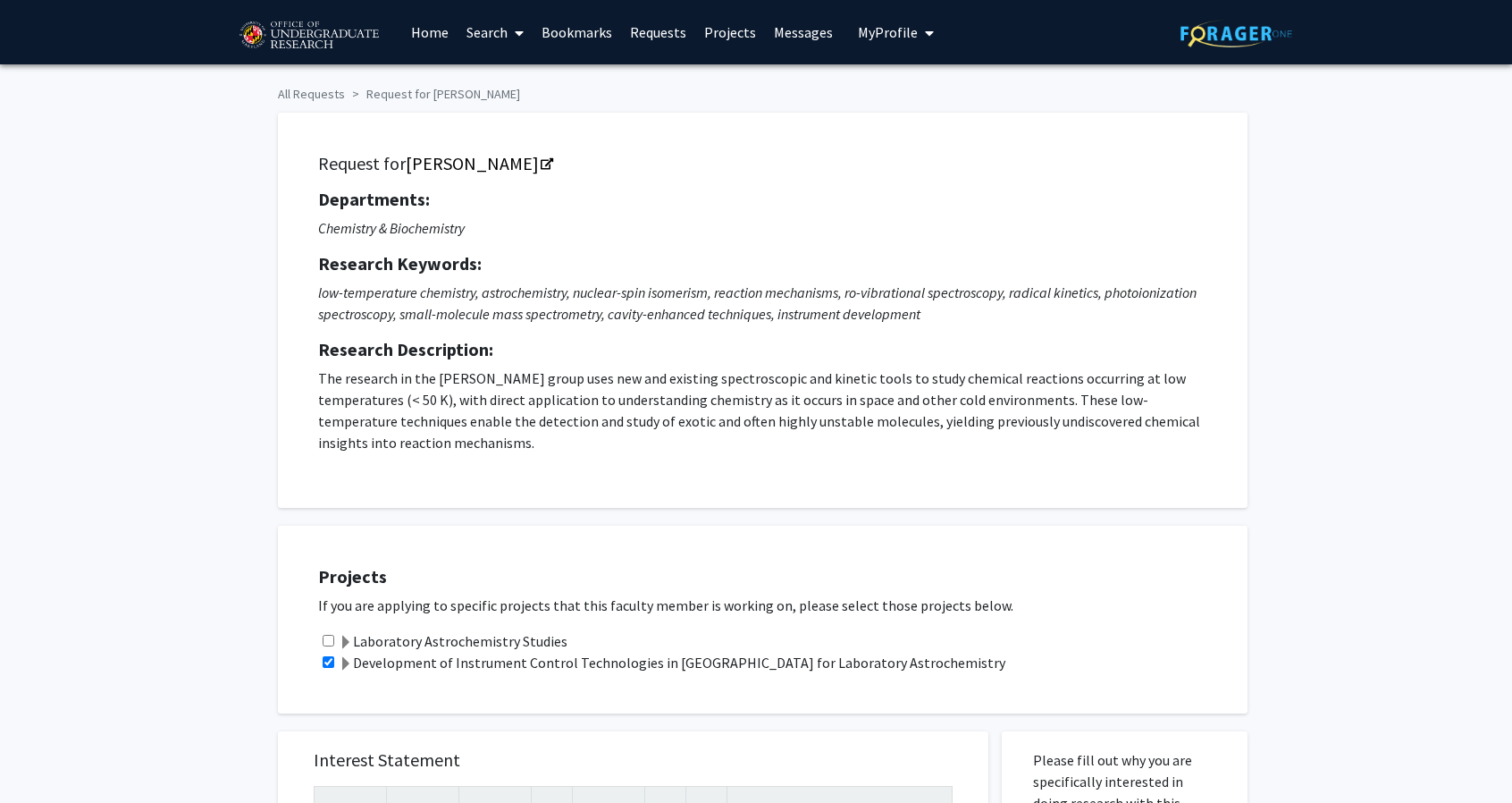
checkbox input "true"
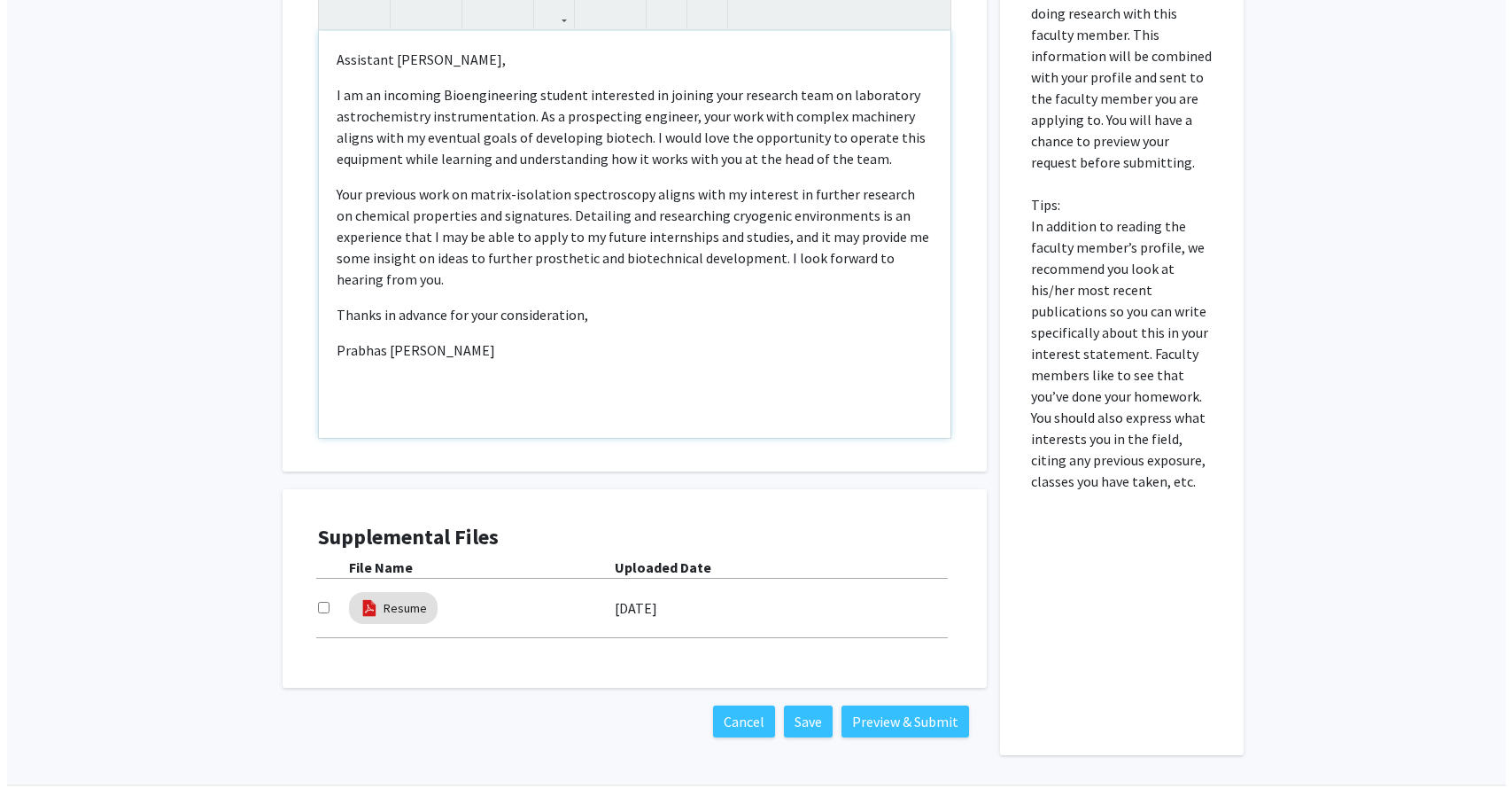
scroll to position [834, 0]
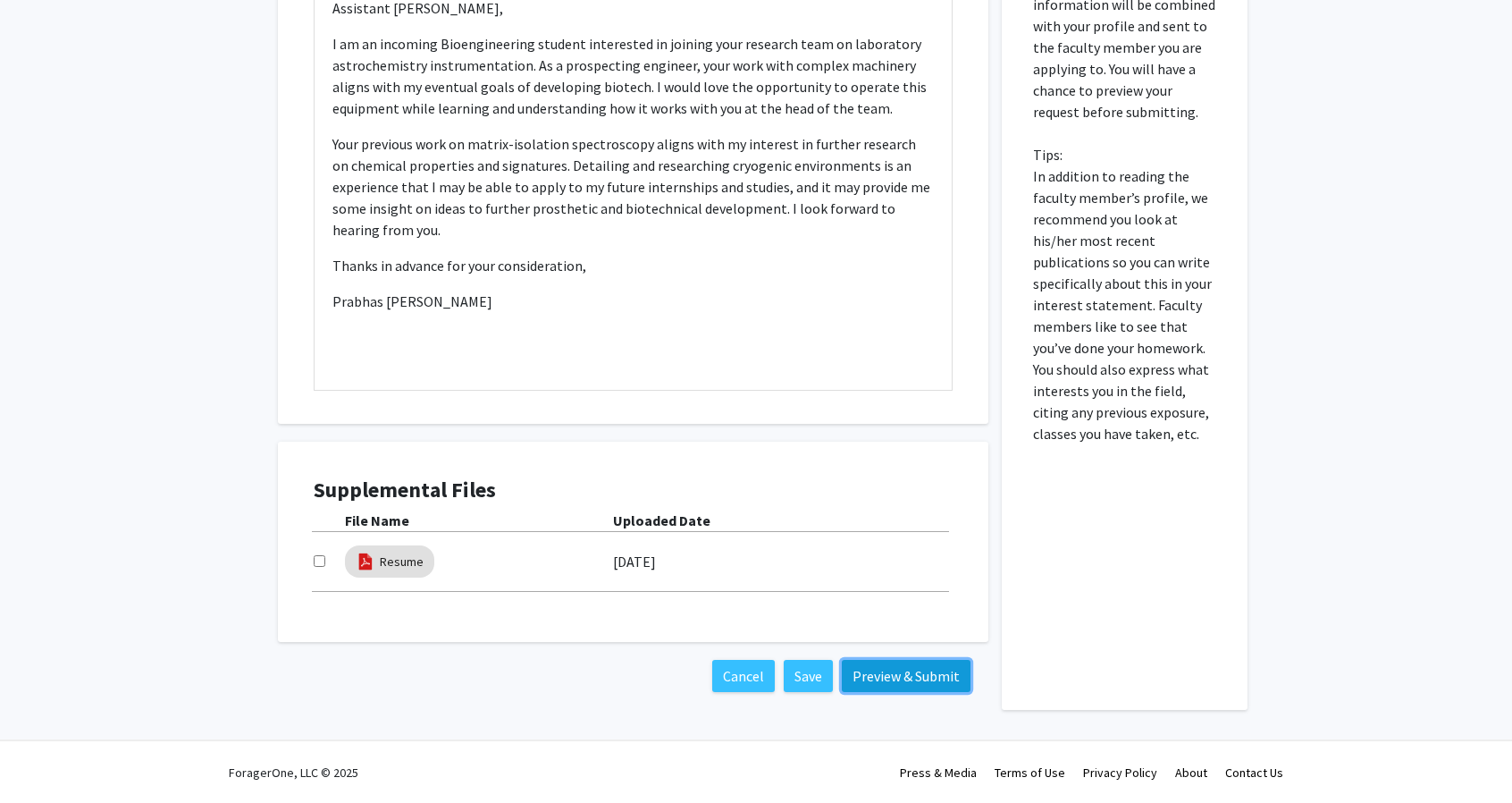
click at [897, 672] on button "Preview & Submit" at bounding box center [906, 676] width 129 height 33
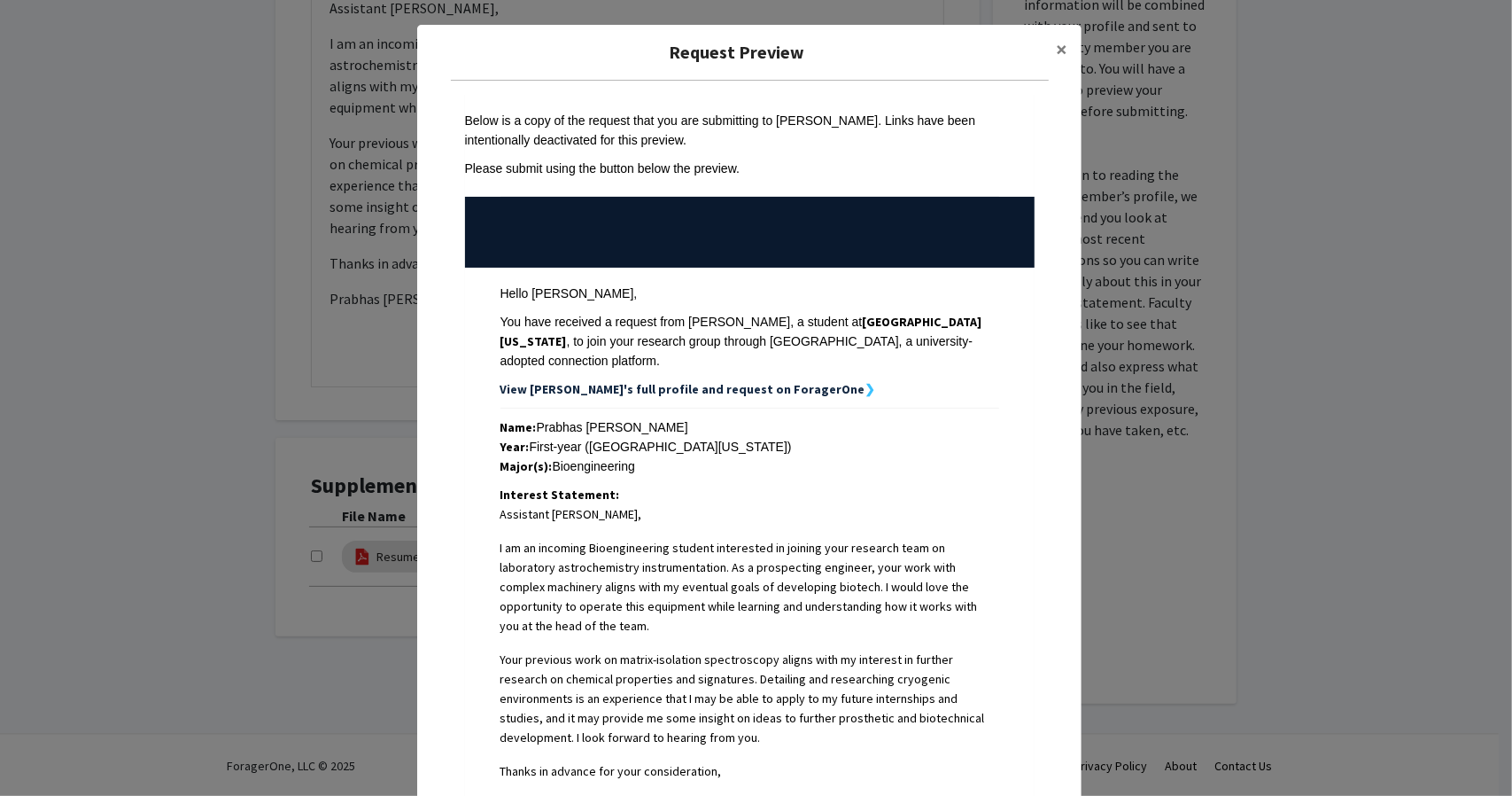
scroll to position [298, 0]
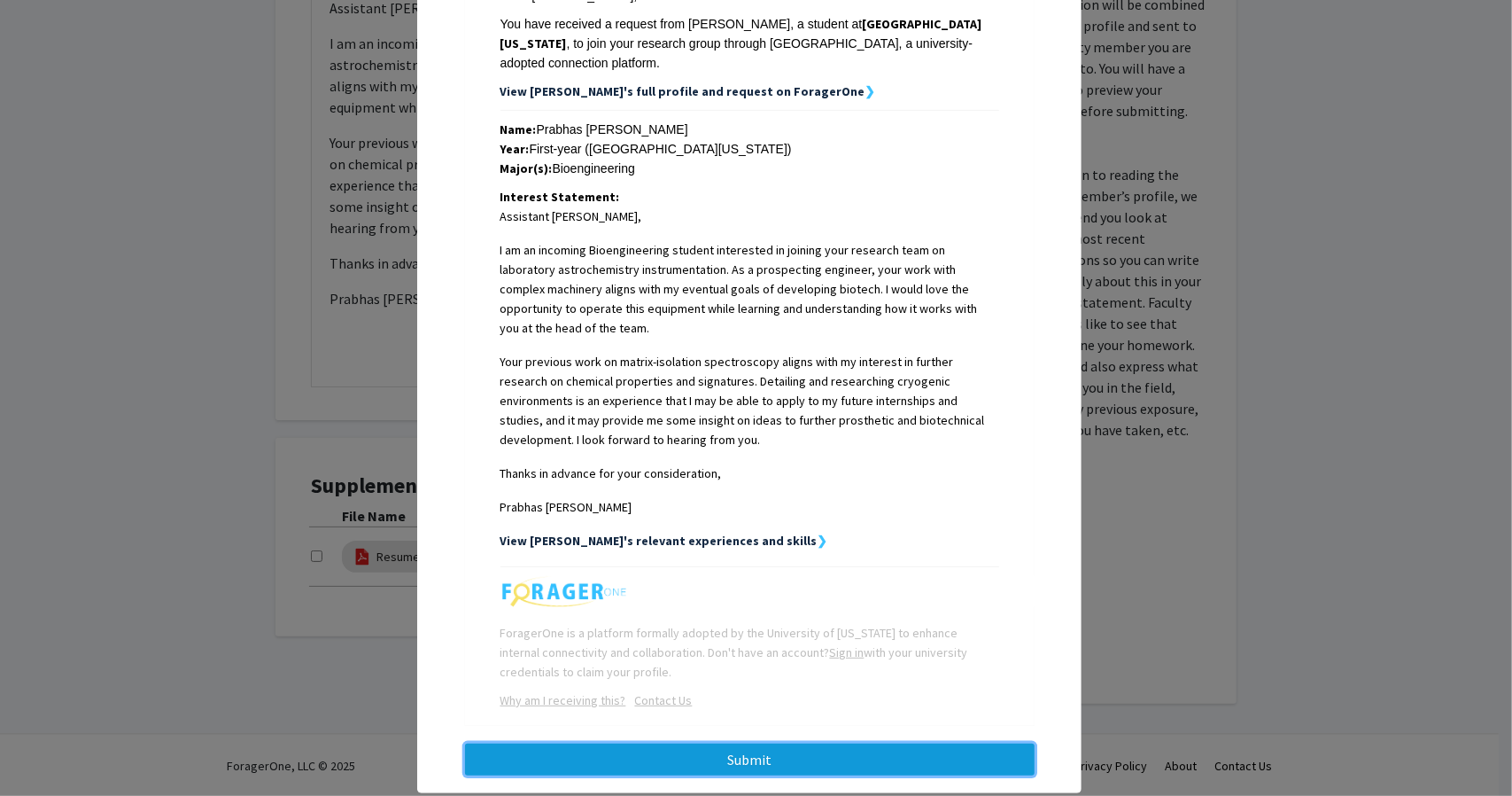
click at [736, 744] on button "Submit" at bounding box center [749, 760] width 569 height 32
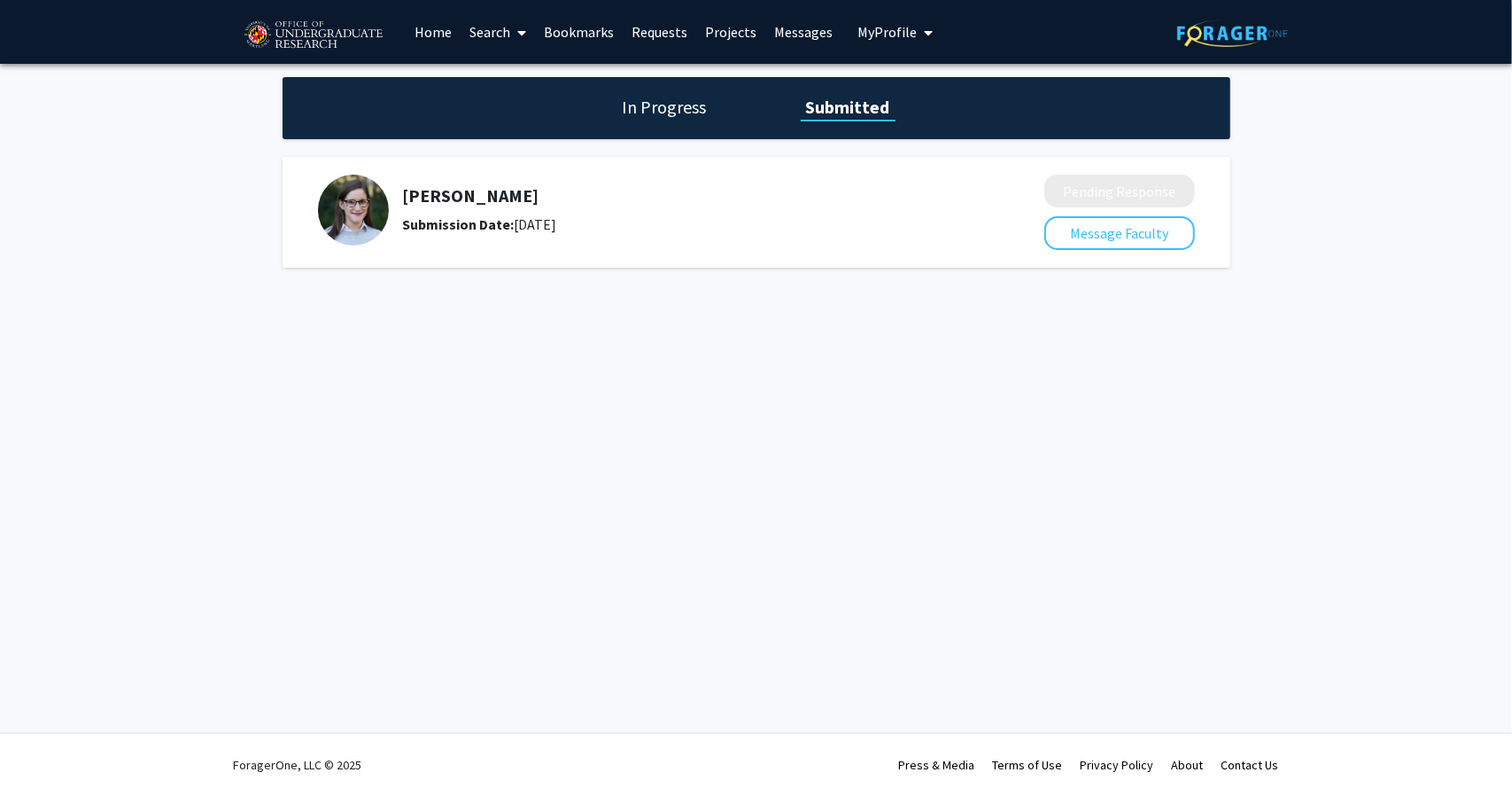
click at [509, 30] on link "Search" at bounding box center [497, 31] width 75 height 62
click at [120, 198] on div "In Progress Submitted [PERSON_NAME] Submission Date: [DATE] Pending Response Me…" at bounding box center [756, 190] width 1512 height 252
